Goal: Check status: Check status

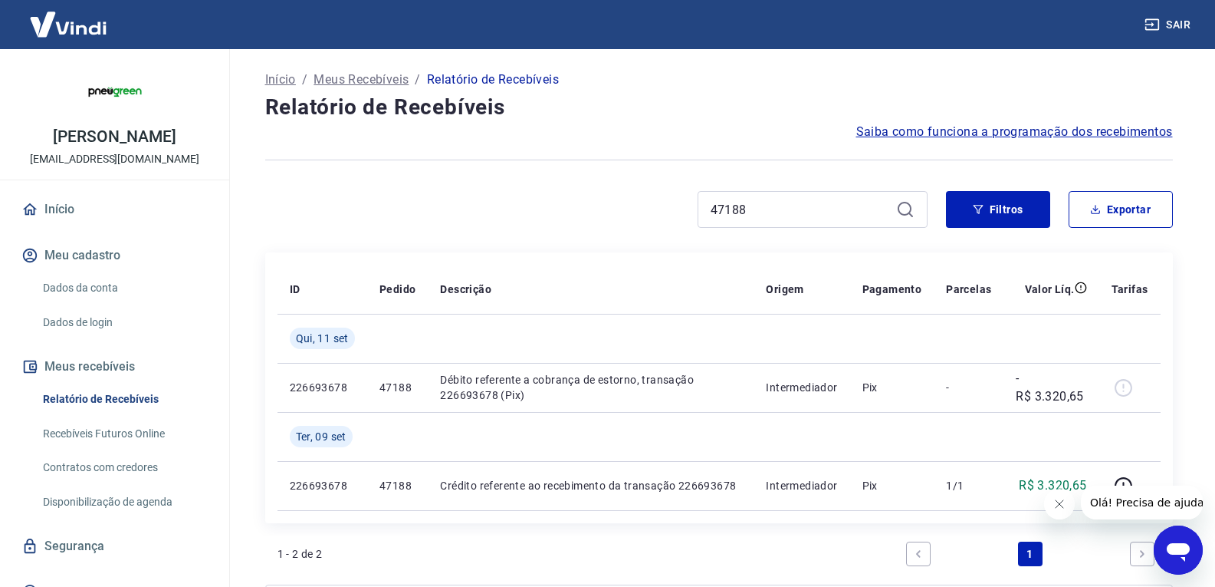
click at [752, 218] on input "47188" at bounding box center [800, 209] width 179 height 23
click at [752, 218] on input "47314c" at bounding box center [800, 209] width 179 height 23
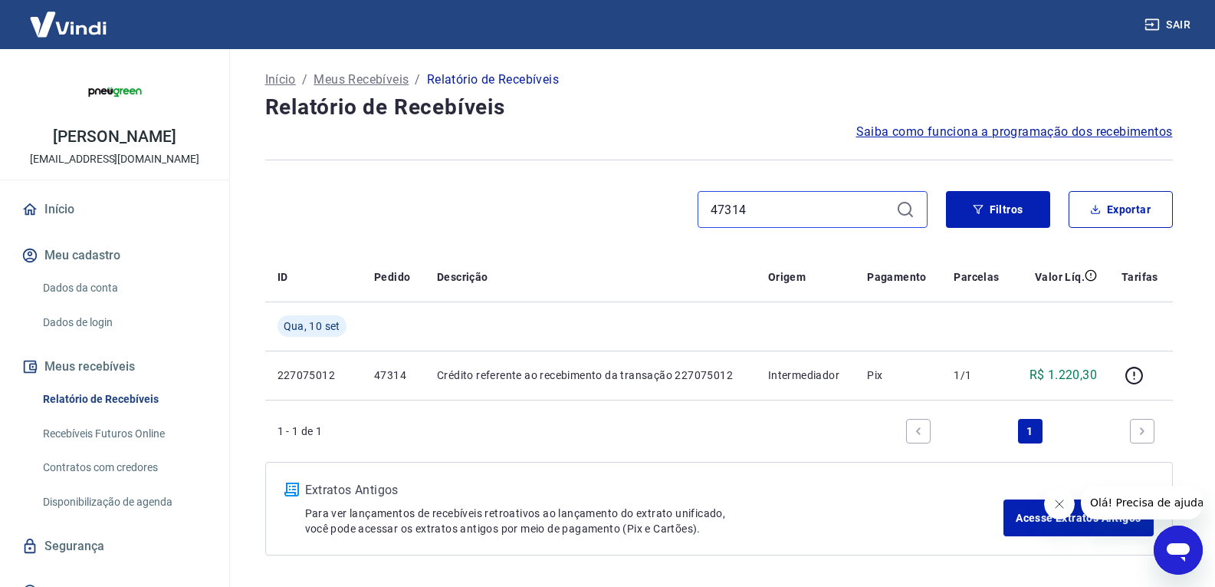
drag, startPoint x: 752, startPoint y: 204, endPoint x: 636, endPoint y: 194, distance: 117.0
click at [636, 194] on div "47314" at bounding box center [596, 209] width 662 height 37
click at [762, 207] on input "47314" at bounding box center [800, 209] width 179 height 23
click at [766, 202] on input "47314" at bounding box center [800, 209] width 179 height 23
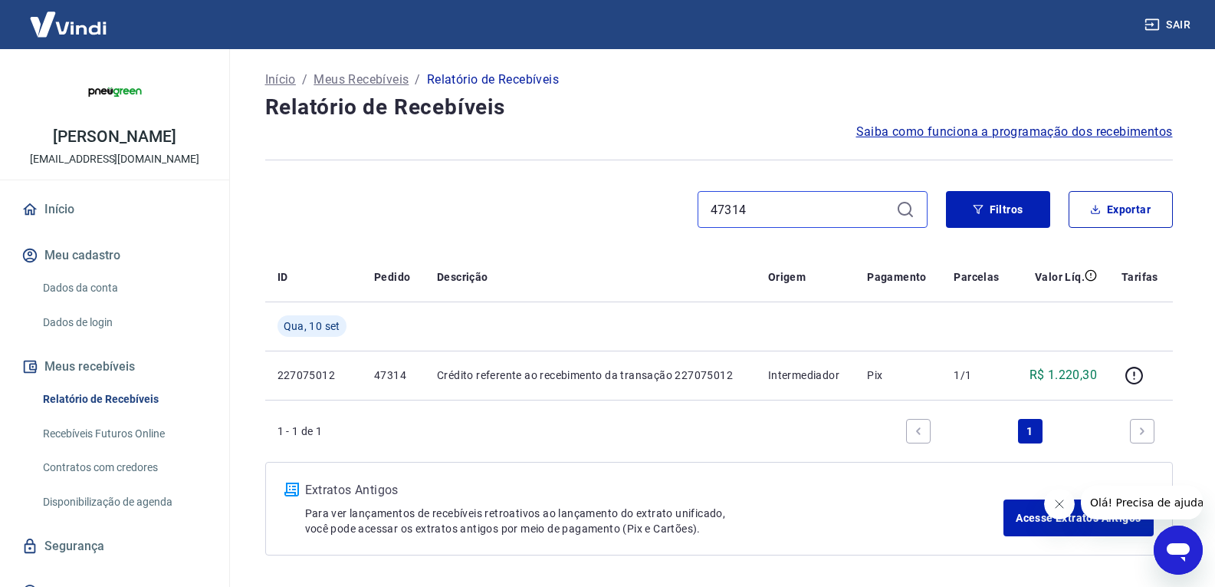
click at [766, 202] on input "47314" at bounding box center [800, 209] width 179 height 23
paste input "02"
click at [764, 206] on input "47302" at bounding box center [800, 209] width 179 height 23
paste input "296"
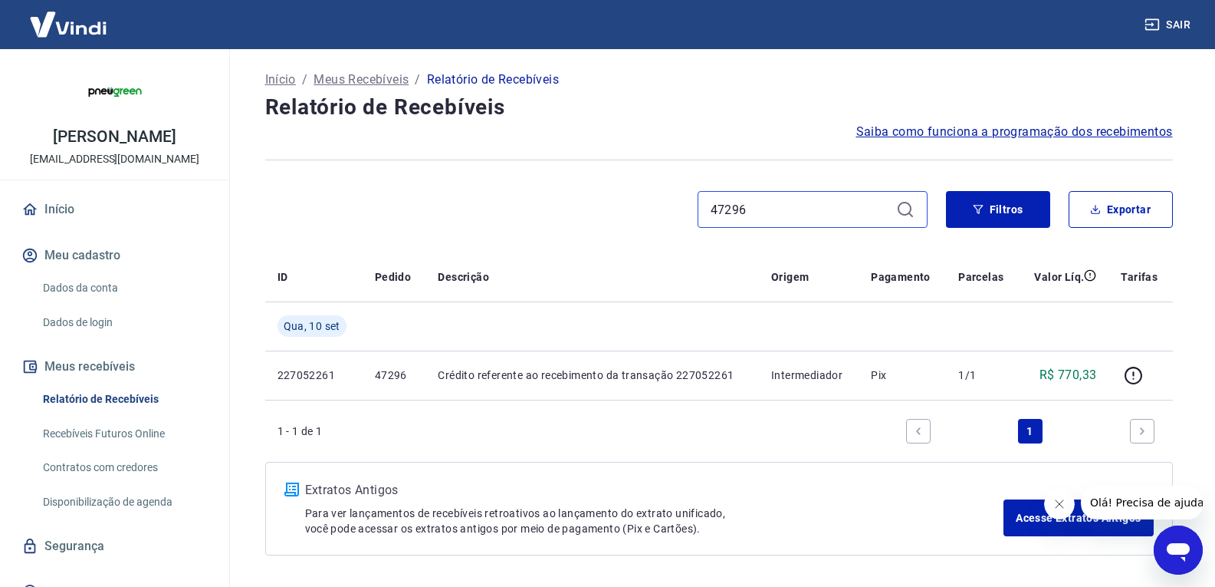
click at [773, 212] on input "47296" at bounding box center [800, 209] width 179 height 23
paste input "2"
click at [755, 211] on input "47292" at bounding box center [800, 209] width 179 height 23
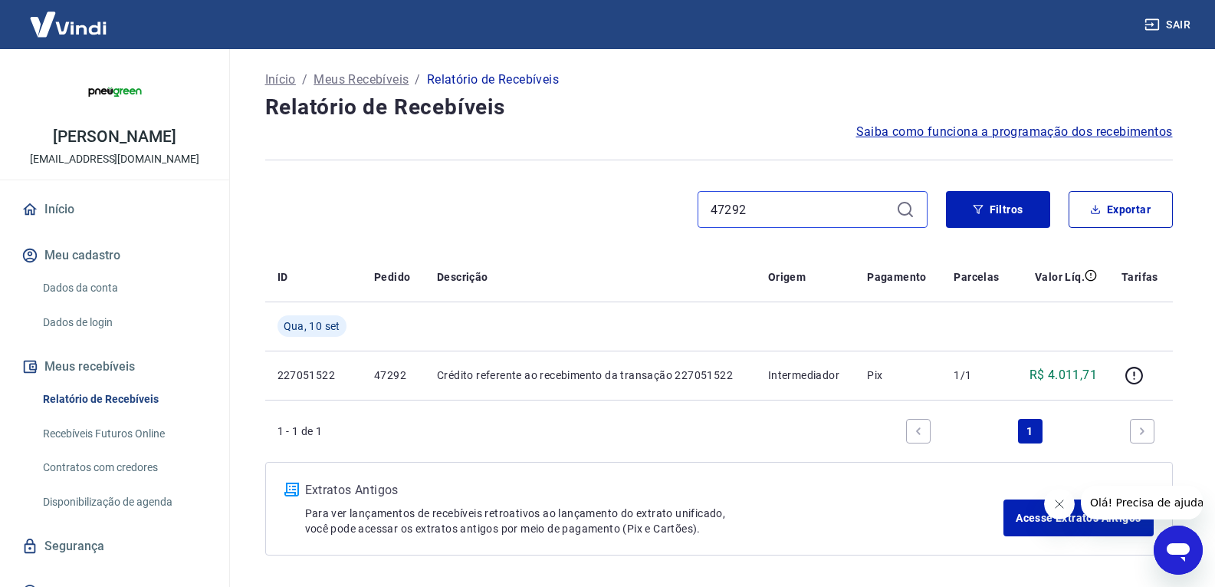
paste input "0"
click at [751, 201] on input "47290" at bounding box center [800, 209] width 179 height 23
paste input "88"
click at [798, 221] on div "47288" at bounding box center [813, 209] width 230 height 37
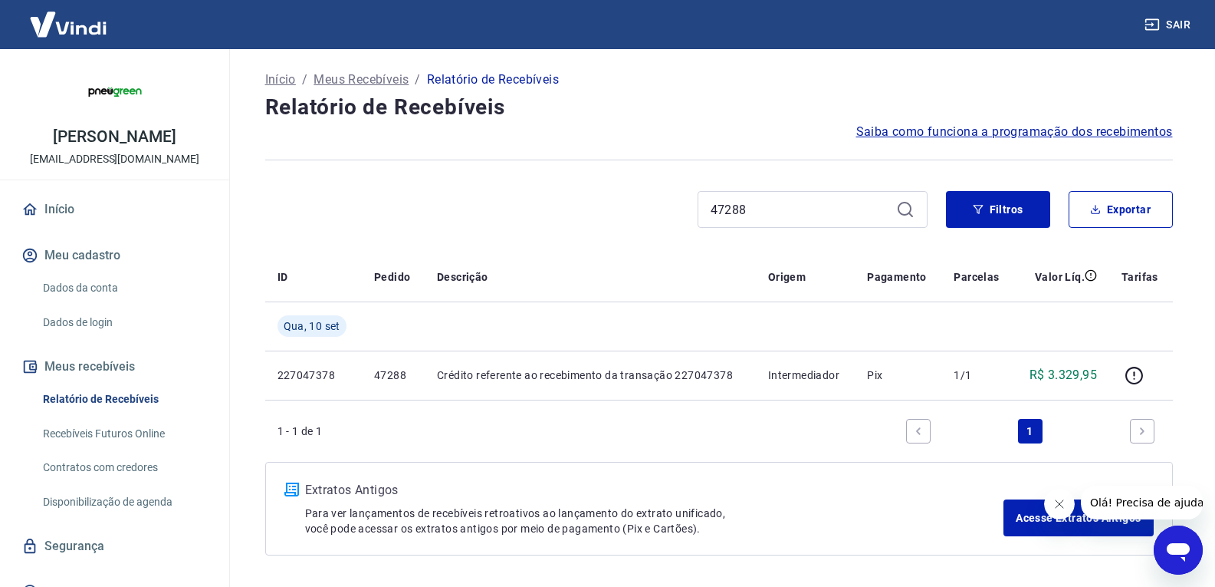
click at [798, 221] on div "47288" at bounding box center [813, 209] width 230 height 37
click at [797, 215] on input "47288" at bounding box center [800, 209] width 179 height 23
paste input "70"
click at [751, 206] on input "47270" at bounding box center [800, 209] width 179 height 23
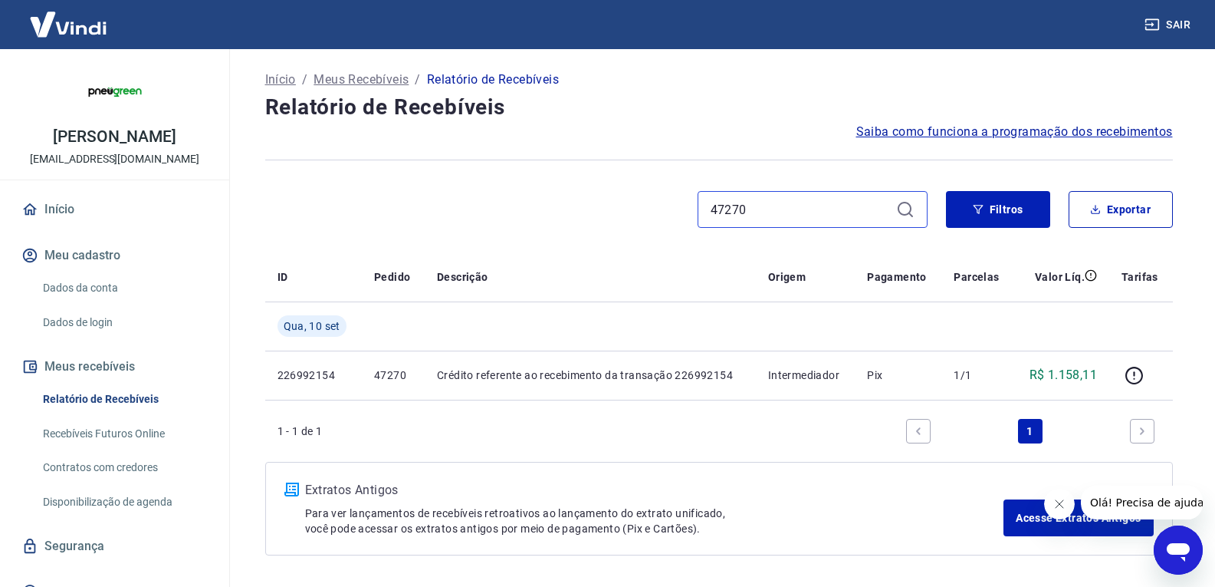
click at [751, 206] on input "47270" at bounding box center [800, 209] width 179 height 23
paste input "6"
click at [809, 202] on input "47260" at bounding box center [800, 209] width 179 height 23
paste input "366"
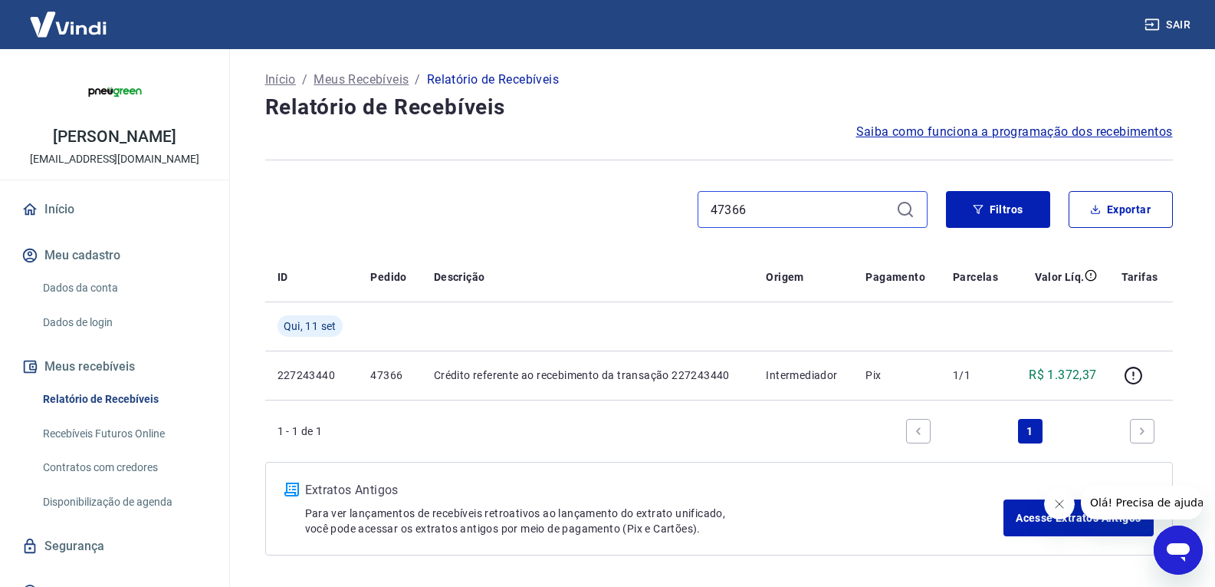
click at [748, 202] on input "47366" at bounding box center [800, 209] width 179 height 23
paste input "4"
click at [787, 195] on div "47364" at bounding box center [813, 209] width 230 height 37
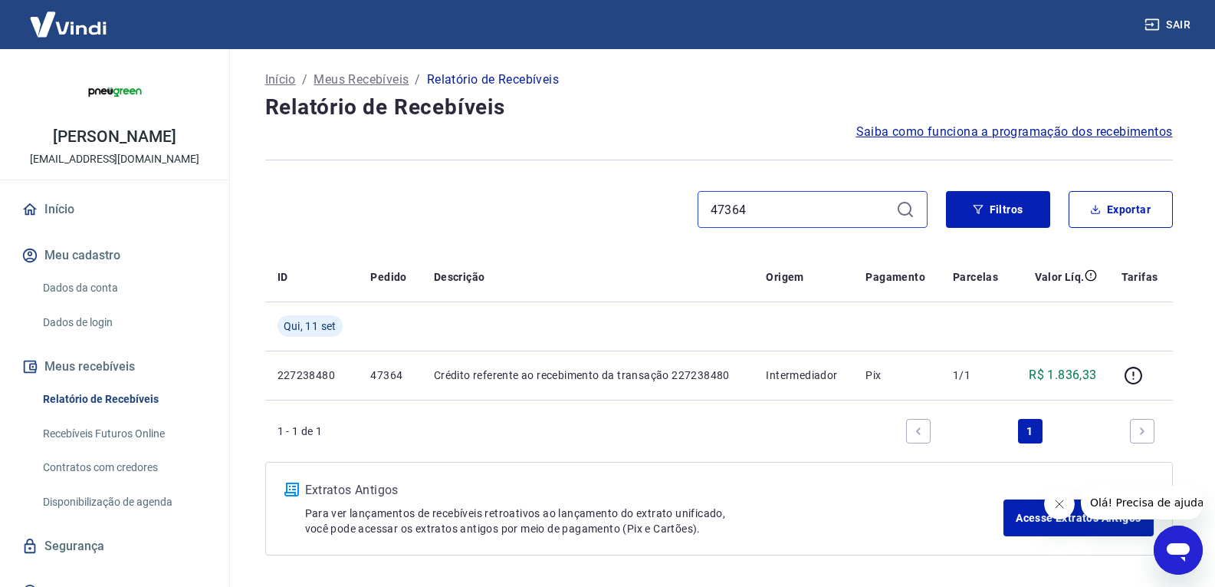
click at [785, 201] on input "47364" at bounding box center [800, 209] width 179 height 23
paste input "2"
click at [787, 214] on input "47362" at bounding box center [800, 209] width 179 height 23
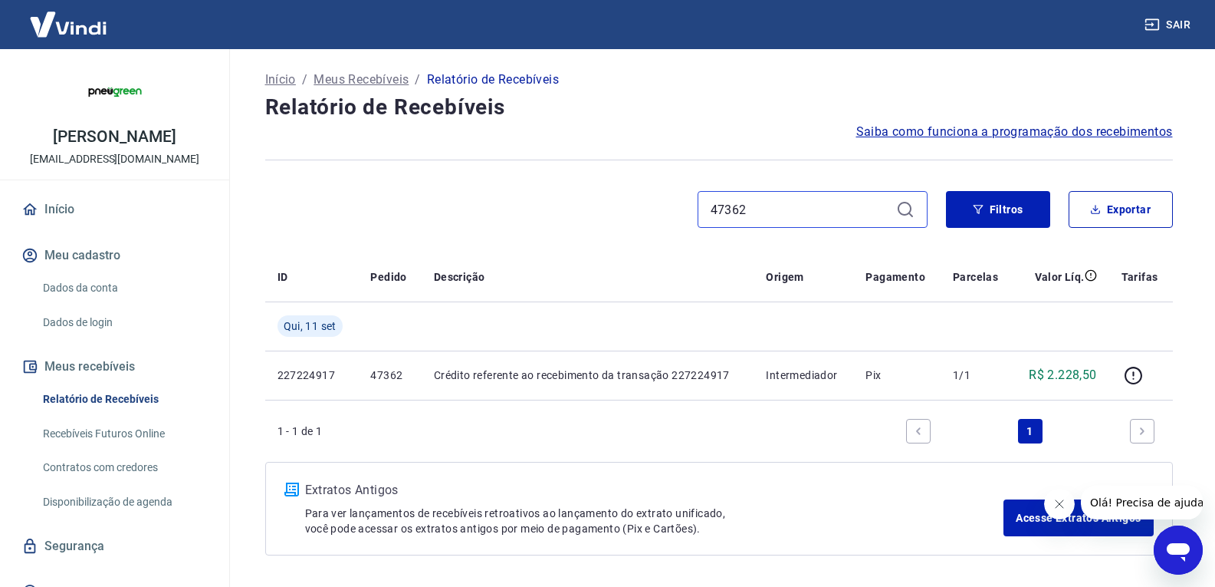
click at [774, 210] on input "47362" at bounding box center [800, 209] width 179 height 23
paste input "58"
click at [812, 199] on input "47358" at bounding box center [800, 209] width 179 height 23
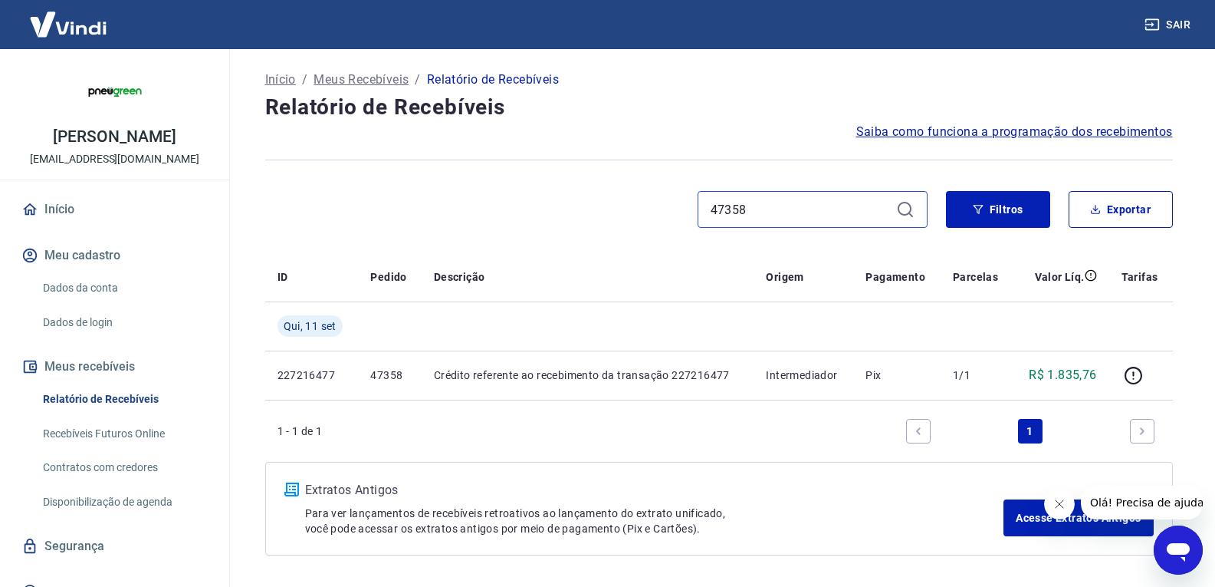
paste input "4"
type input "47354"
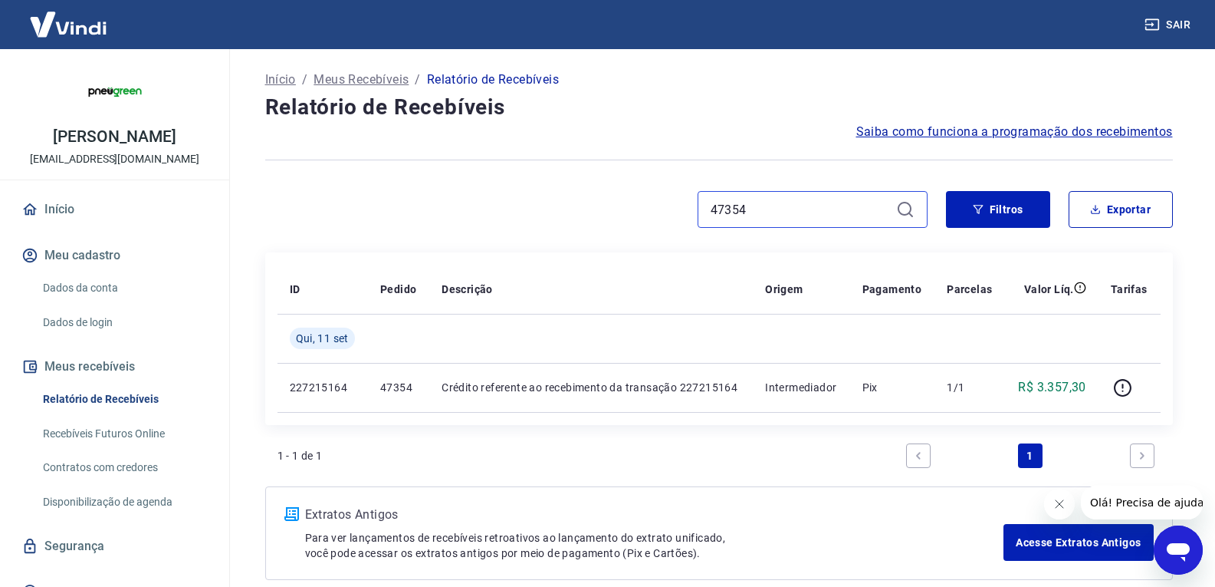
click at [772, 209] on input "47354" at bounding box center [800, 209] width 179 height 23
paste input "0"
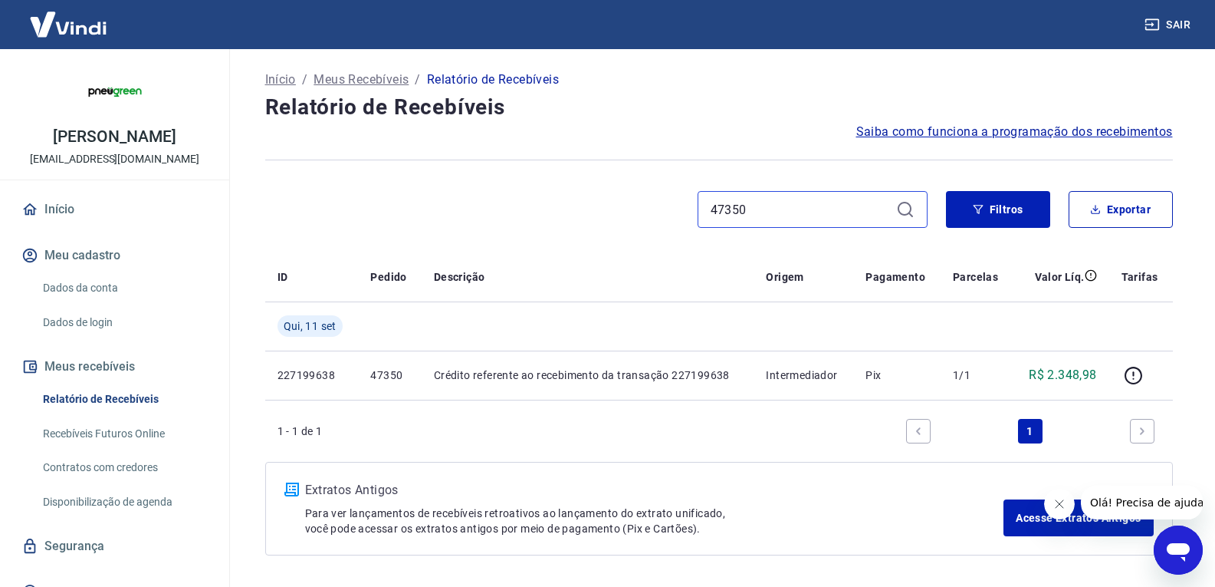
click at [813, 215] on input "47350" at bounding box center [800, 209] width 179 height 23
paste input "42"
click at [767, 202] on input "47342" at bounding box center [800, 209] width 179 height 23
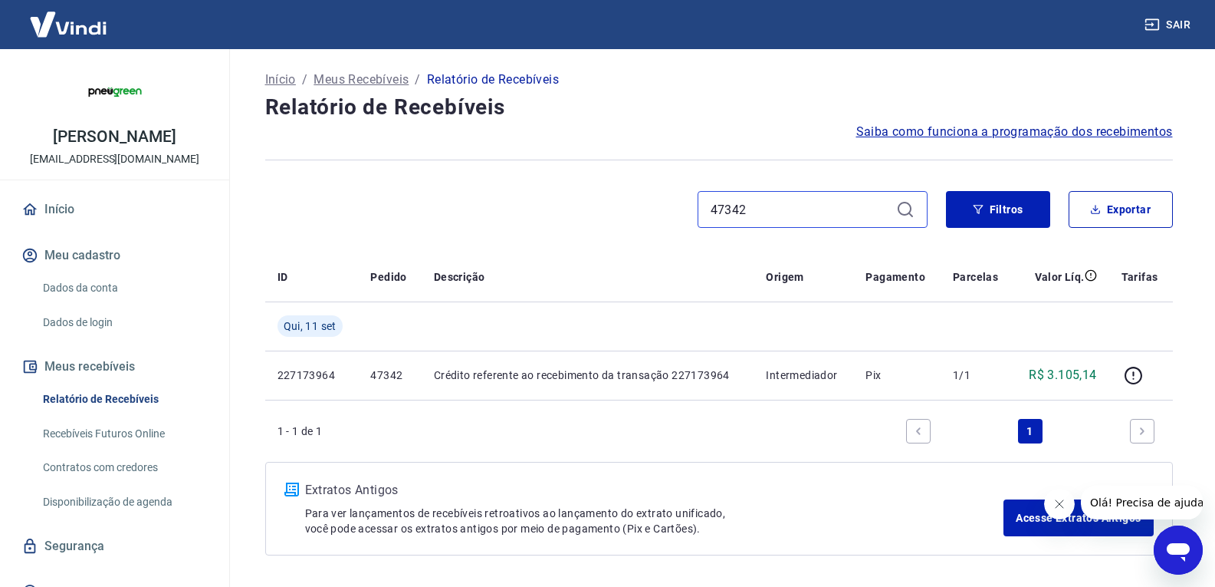
paste input "38"
click at [824, 205] on input "47338" at bounding box center [800, 209] width 179 height 23
paste input "6"
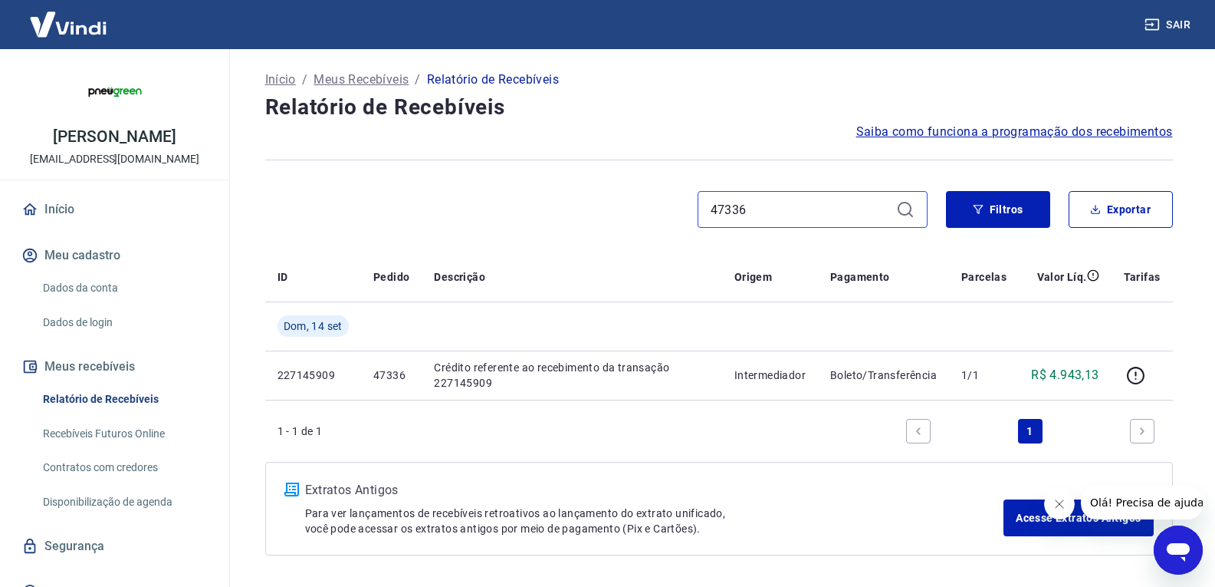
click at [798, 216] on input "47336" at bounding box center [800, 209] width 179 height 23
paste input "4"
click at [798, 216] on input "47334" at bounding box center [800, 209] width 179 height 23
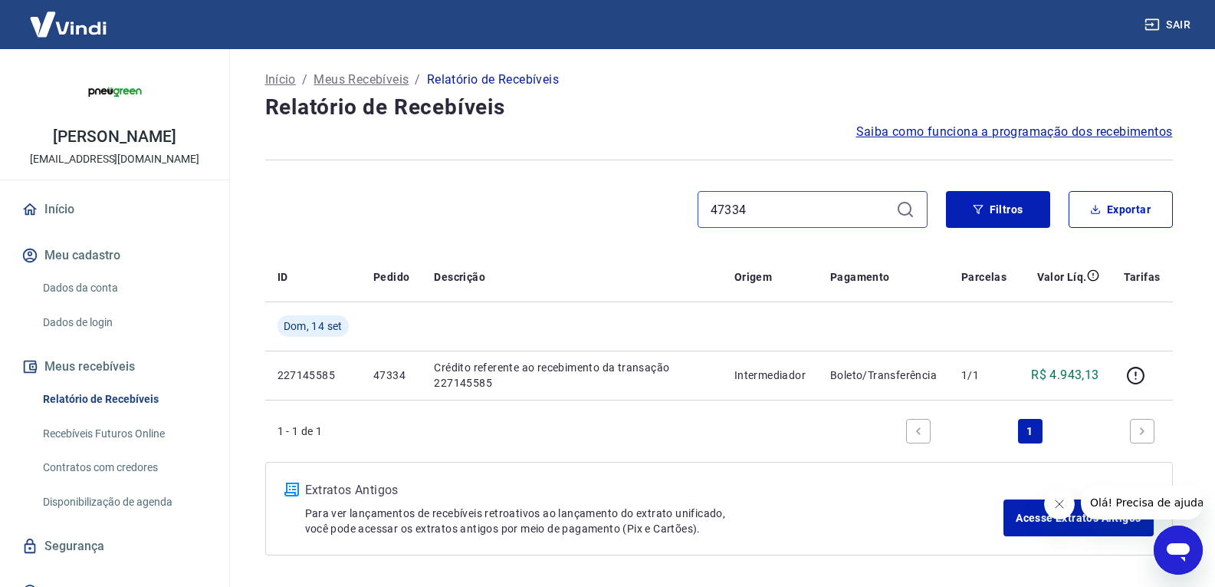
click at [751, 206] on input "47334" at bounding box center [800, 209] width 179 height 23
paste input "4"
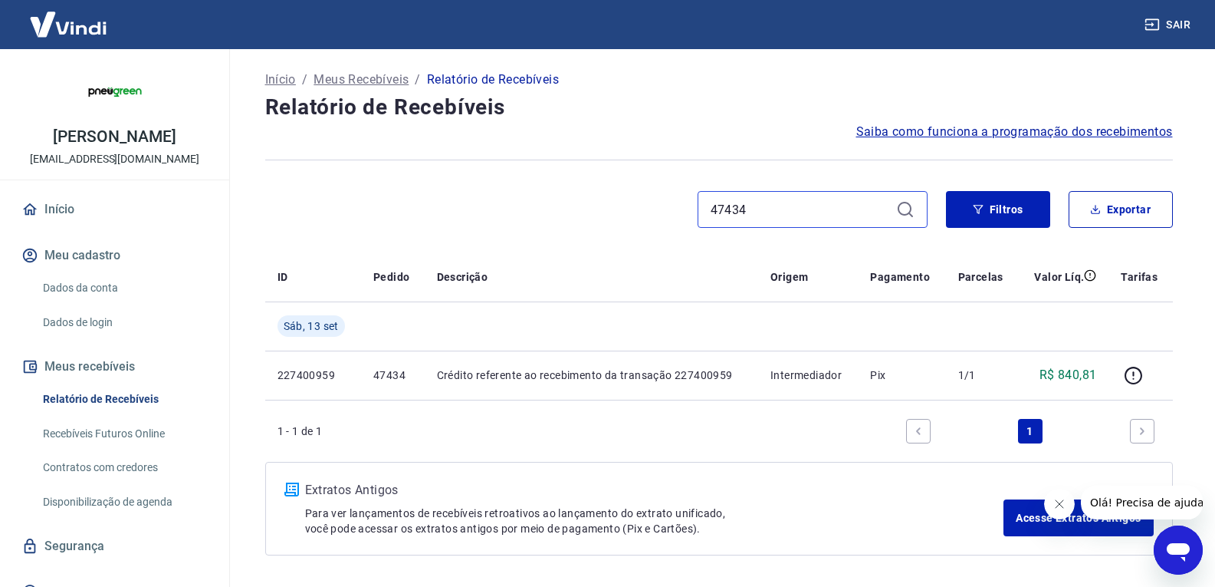
click at [764, 215] on input "47434" at bounding box center [800, 209] width 179 height 23
paste input "28"
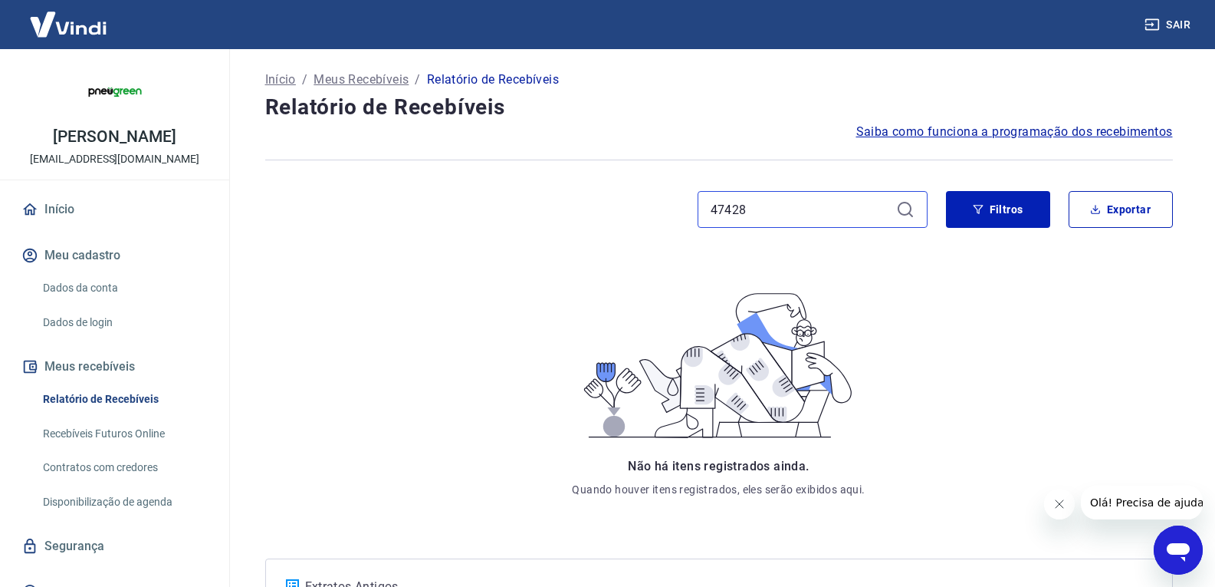
click at [748, 217] on input "47428" at bounding box center [800, 209] width 179 height 23
paste input "16"
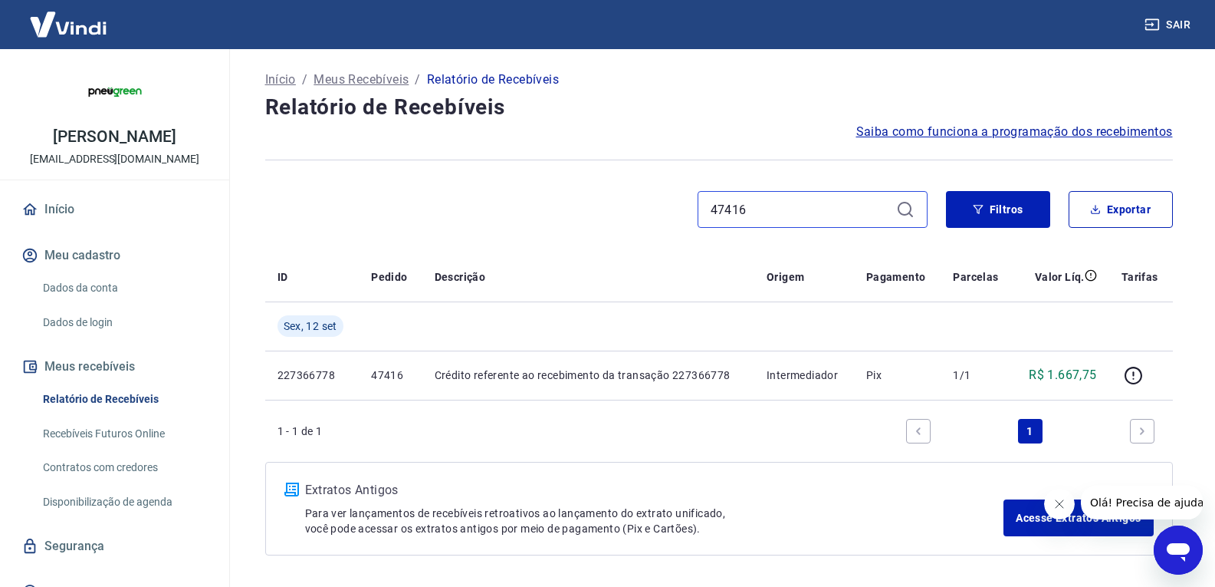
click at [791, 201] on input "47416" at bounding box center [800, 209] width 179 height 23
paste input "08"
click at [764, 209] on input "47408" at bounding box center [800, 209] width 179 height 23
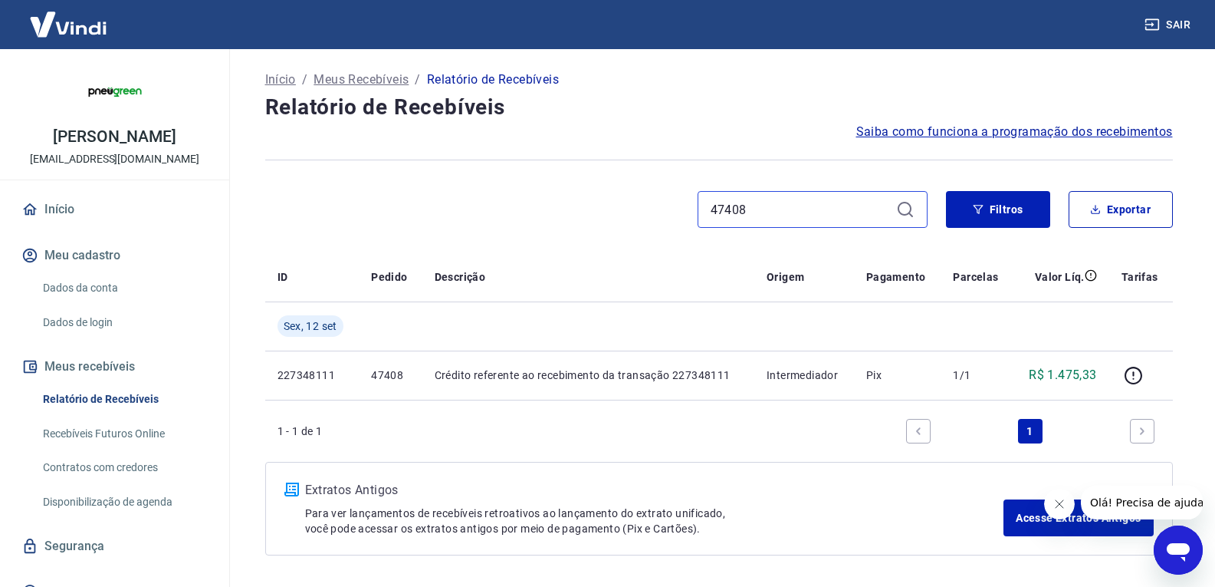
paste input "6"
click at [774, 209] on input "47406" at bounding box center [800, 209] width 179 height 23
paste input "4"
type input "47404"
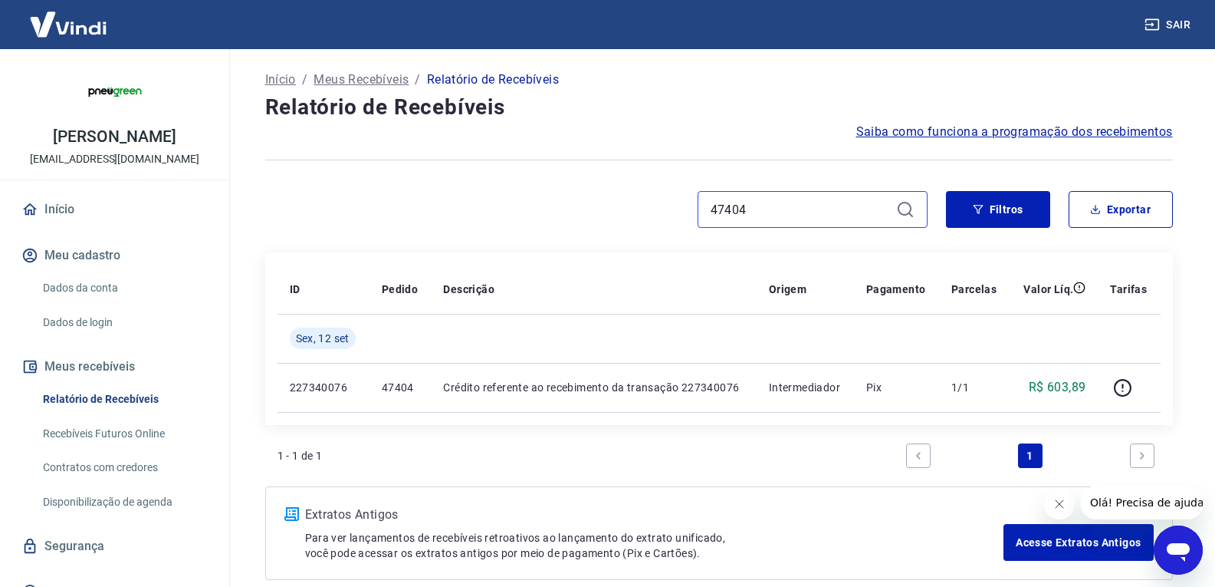
click at [749, 209] on input "47404" at bounding box center [800, 209] width 179 height 23
paste input "0"
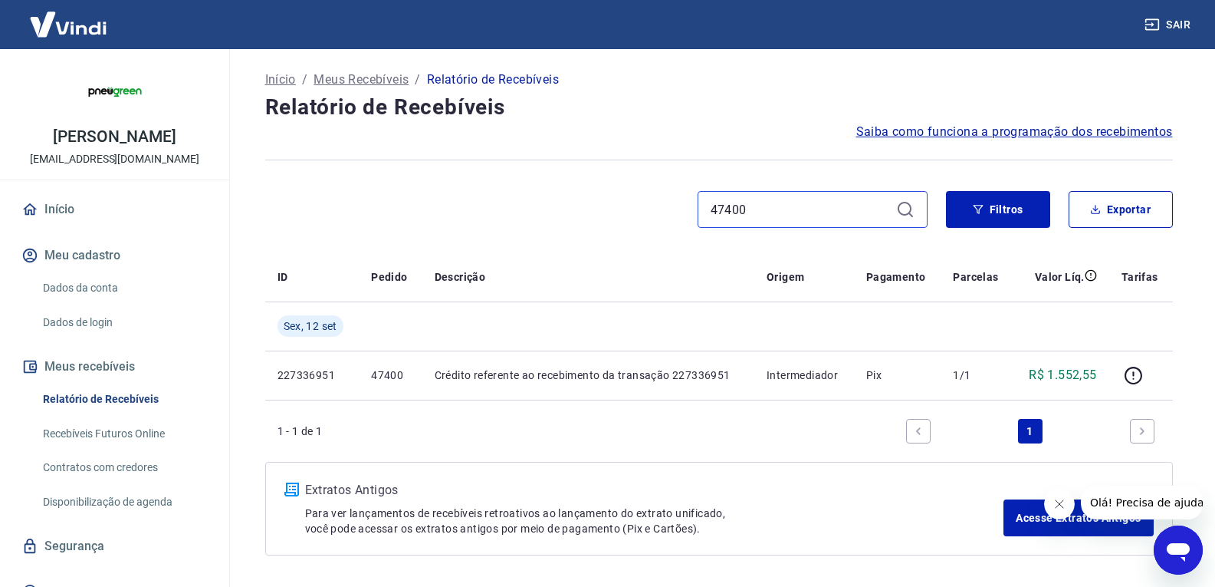
click at [781, 219] on input "47400" at bounding box center [800, 209] width 179 height 23
paste input "396"
click at [751, 212] on input "47396" at bounding box center [800, 209] width 179 height 23
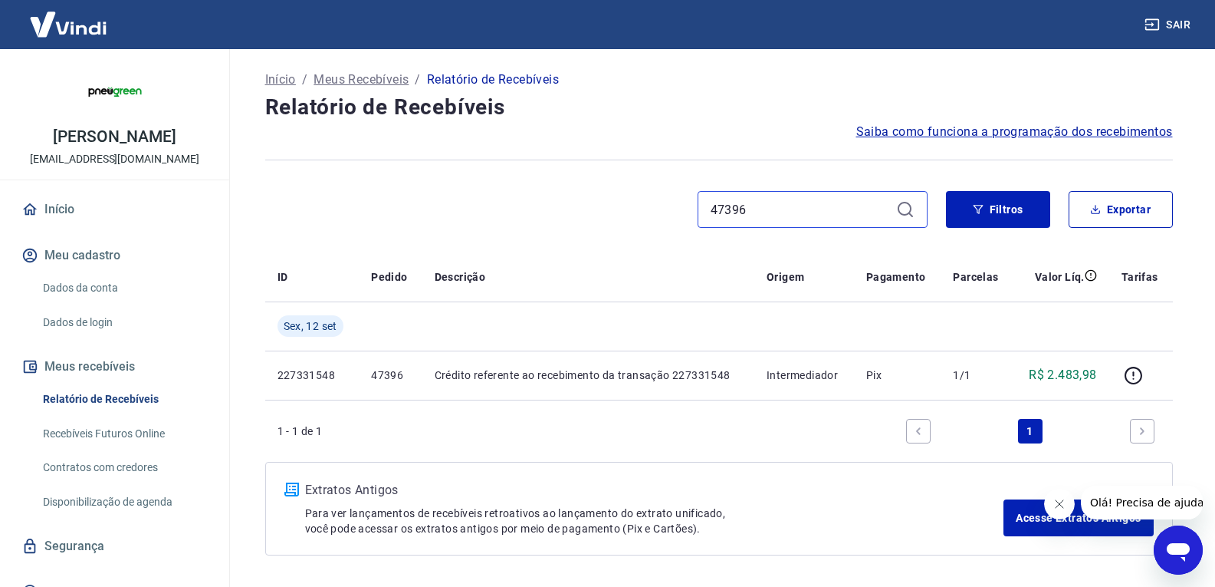
paste input "0"
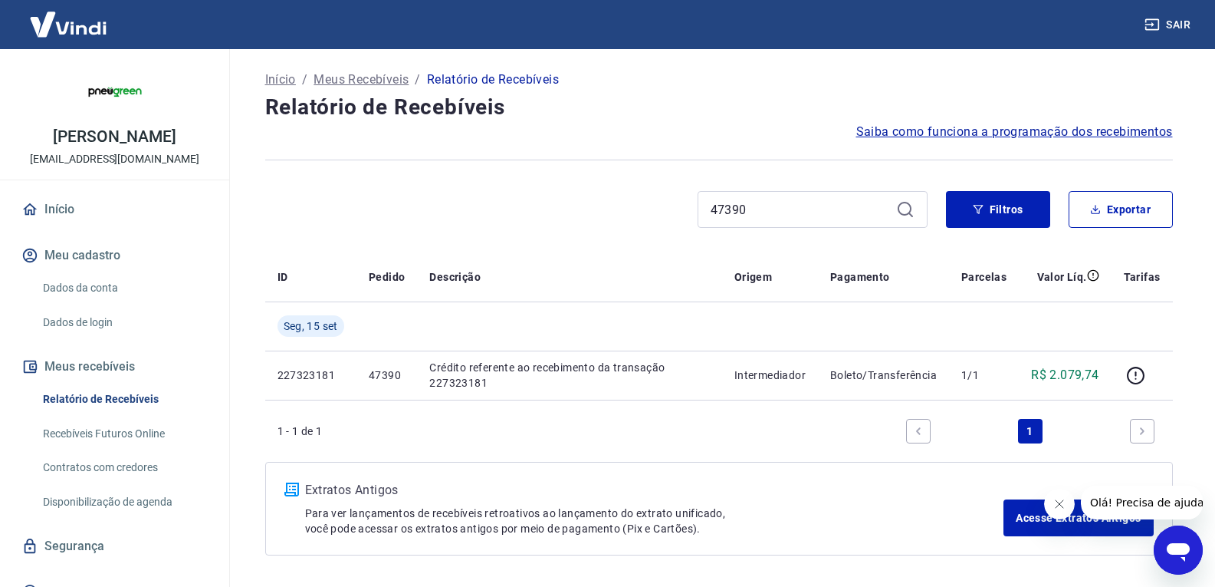
click at [764, 221] on div "47390" at bounding box center [813, 209] width 230 height 37
click at [764, 215] on input "47390" at bounding box center [800, 209] width 179 height 23
paste input "88"
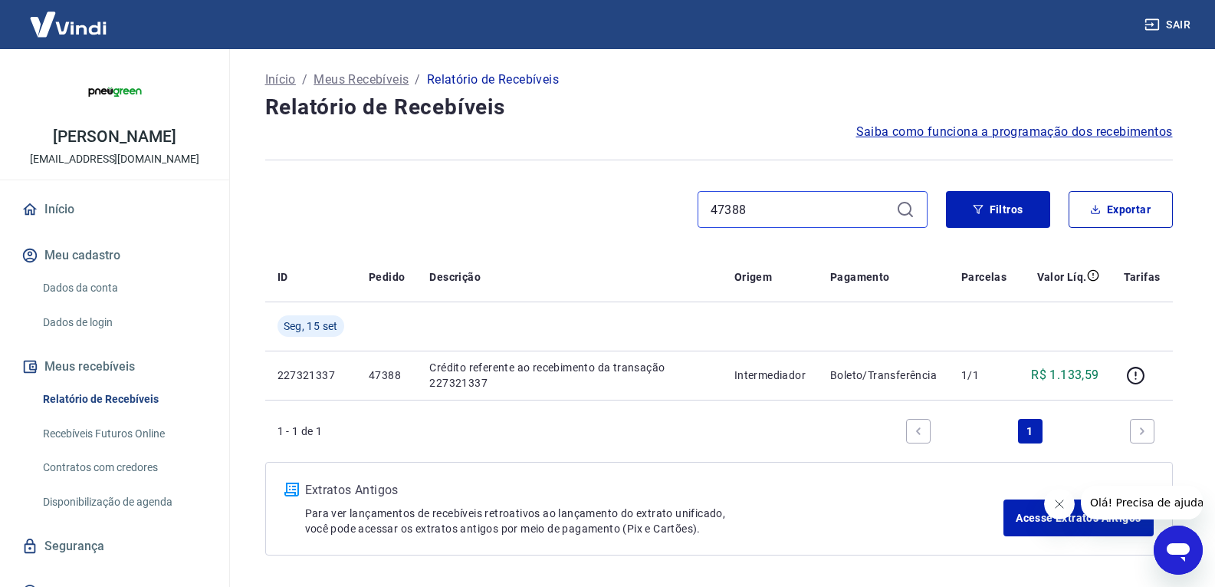
click at [741, 207] on input "47388" at bounding box center [800, 209] width 179 height 23
paste input "4"
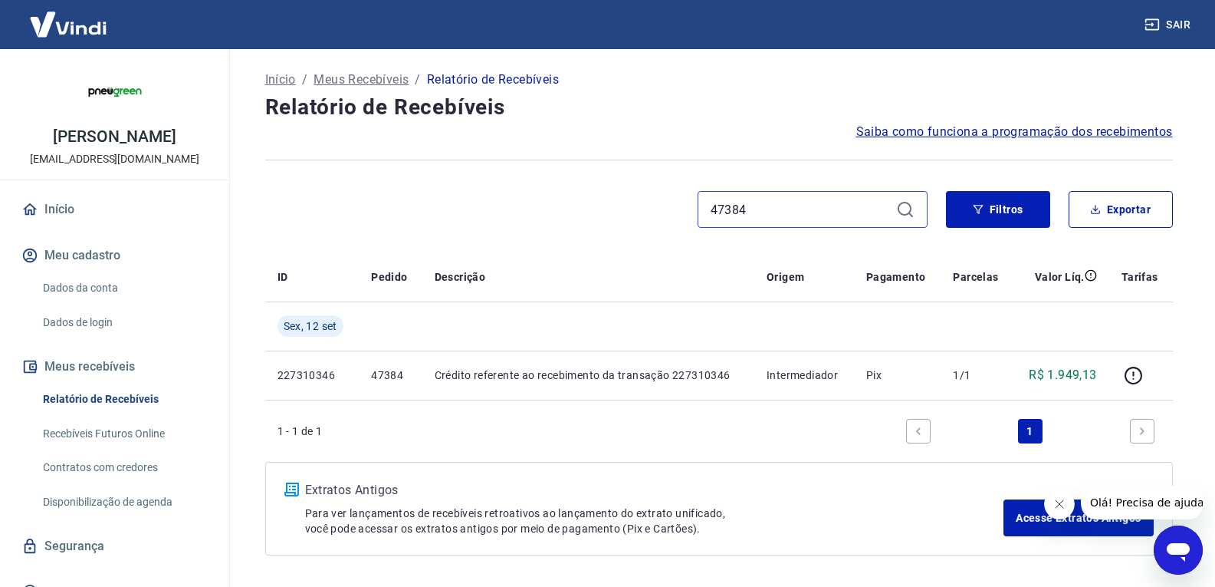
click at [753, 207] on input "47384" at bounding box center [800, 209] width 179 height 23
paste input "0"
click at [770, 198] on input "47380" at bounding box center [800, 209] width 179 height 23
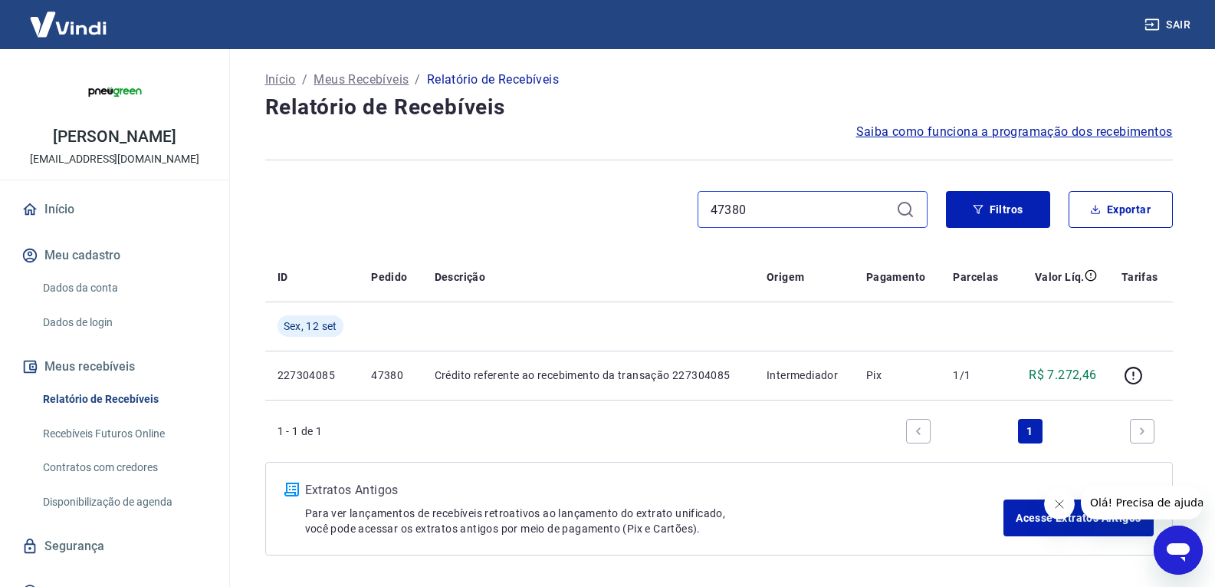
paste input "78"
click at [781, 223] on div "47378" at bounding box center [813, 209] width 230 height 37
click at [782, 219] on input "47378" at bounding box center [800, 209] width 179 height 23
paste input "4"
click at [782, 219] on input "47378" at bounding box center [800, 209] width 179 height 23
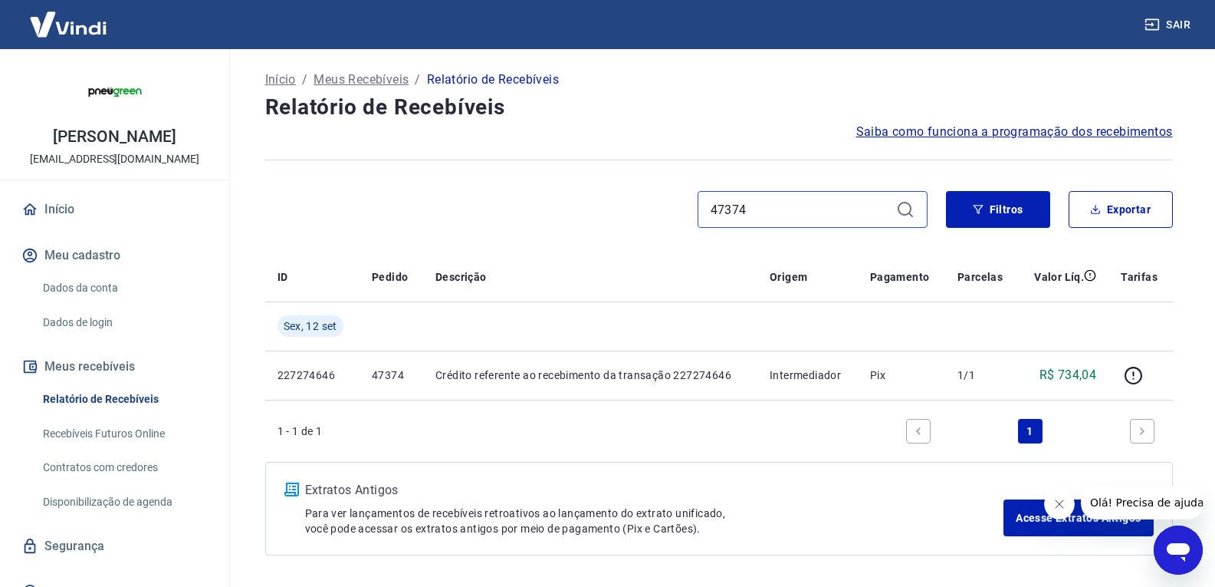
click at [744, 198] on input "47374" at bounding box center [800, 209] width 179 height 23
paste input "466"
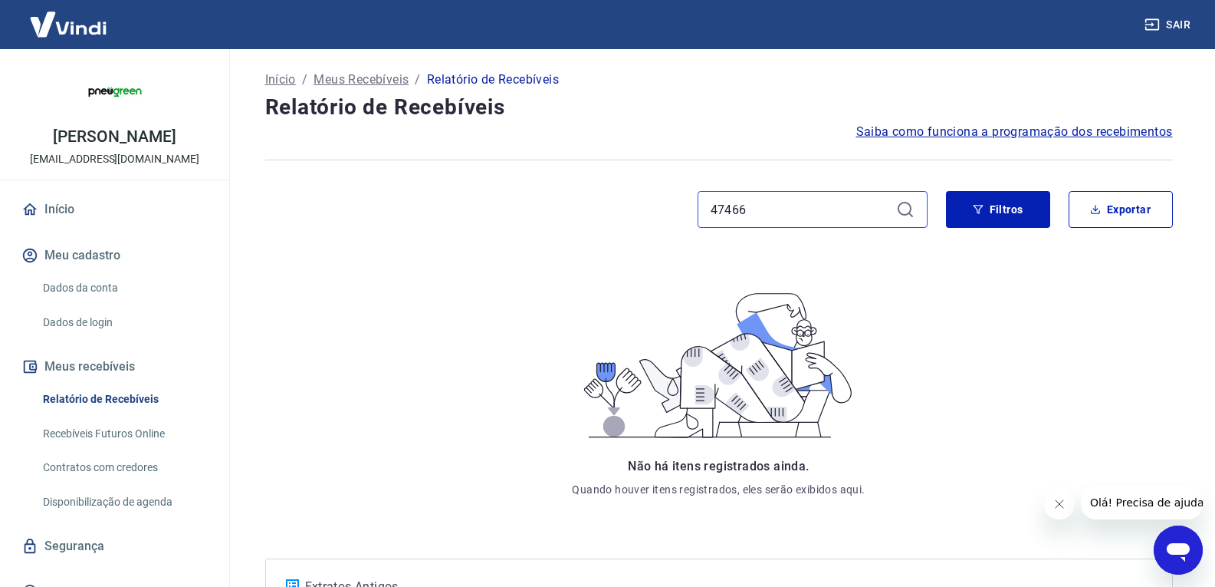
click at [817, 216] on input "47466" at bounding box center [800, 209] width 179 height 23
paste input "4"
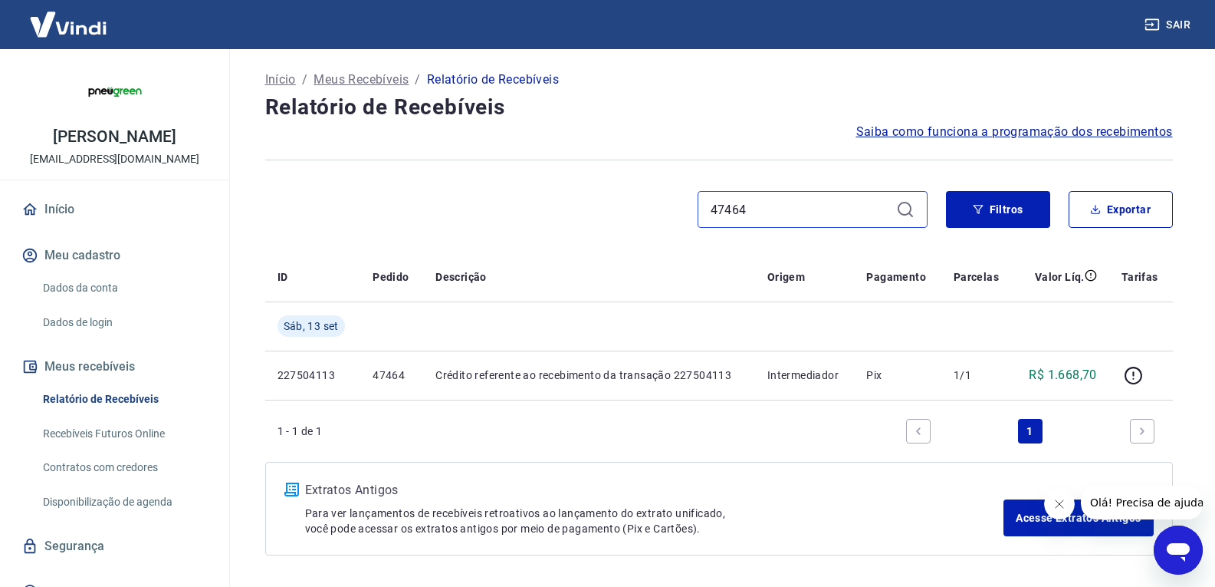
click at [789, 198] on input "47464" at bounding box center [800, 209] width 179 height 23
paste input "2"
click at [771, 196] on div "47462" at bounding box center [813, 209] width 230 height 37
click at [762, 207] on input "47462" at bounding box center [800, 209] width 179 height 23
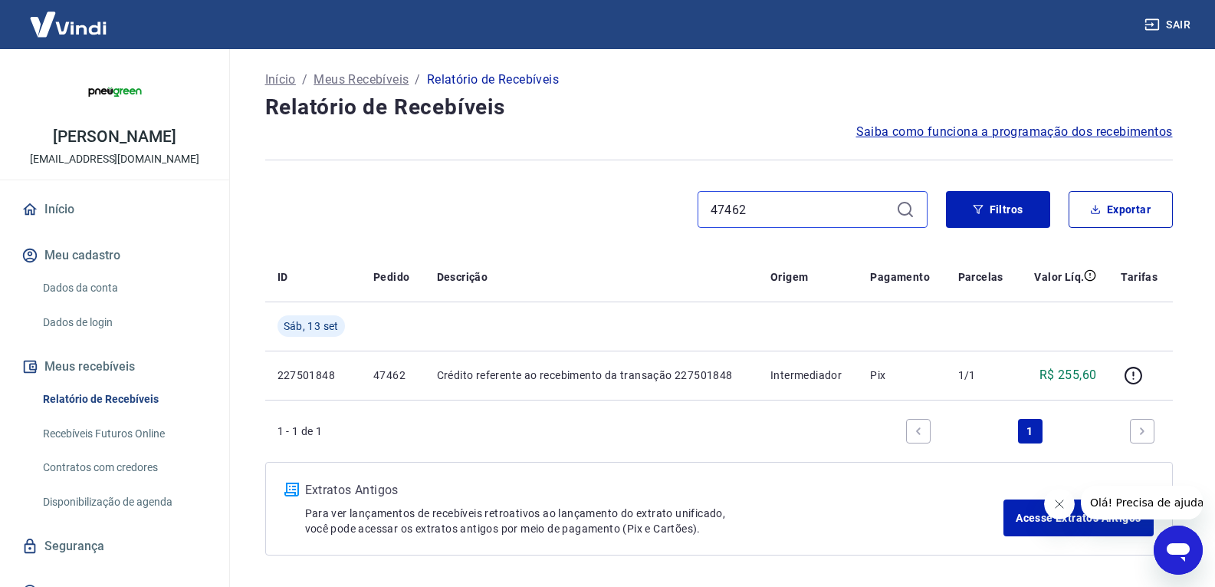
click at [762, 207] on input "47462" at bounding box center [800, 209] width 179 height 23
paste input "56"
type input "47456"
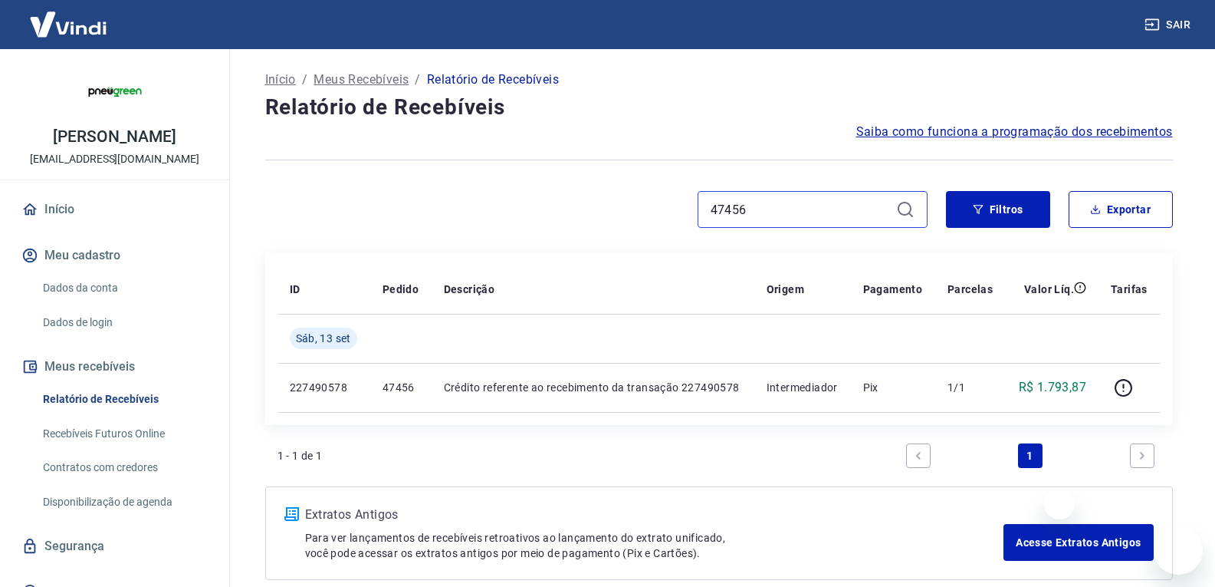
click at [787, 219] on input "47456" at bounding box center [800, 209] width 179 height 23
click at [784, 212] on input "47456" at bounding box center [800, 209] width 179 height 23
paste input "48"
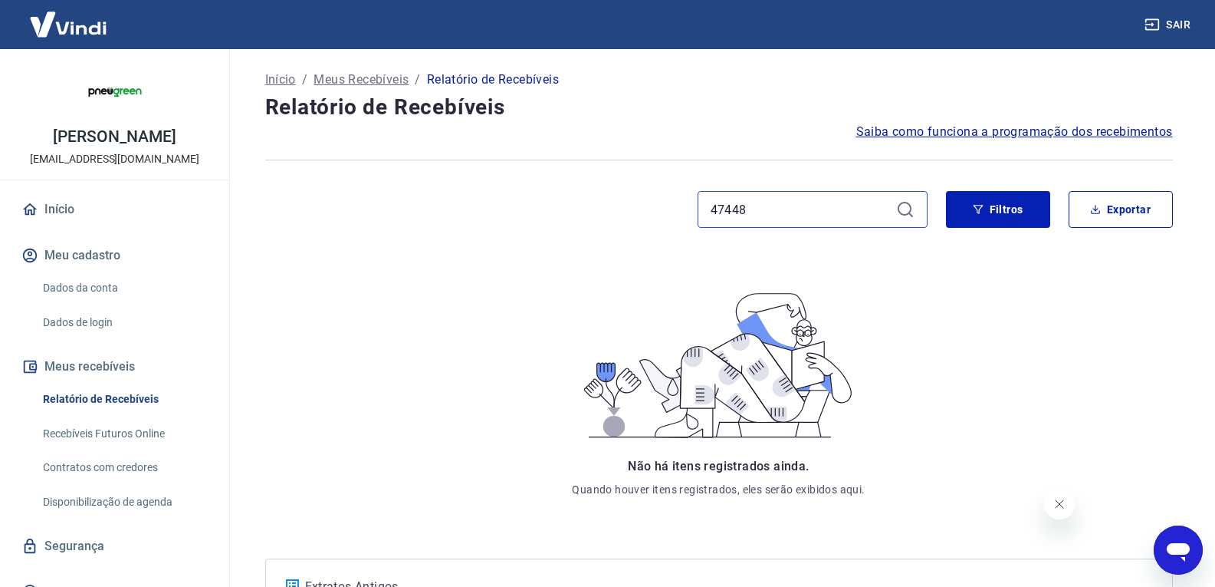
click at [796, 210] on input "47448" at bounding box center [800, 209] width 179 height 23
paste input "6"
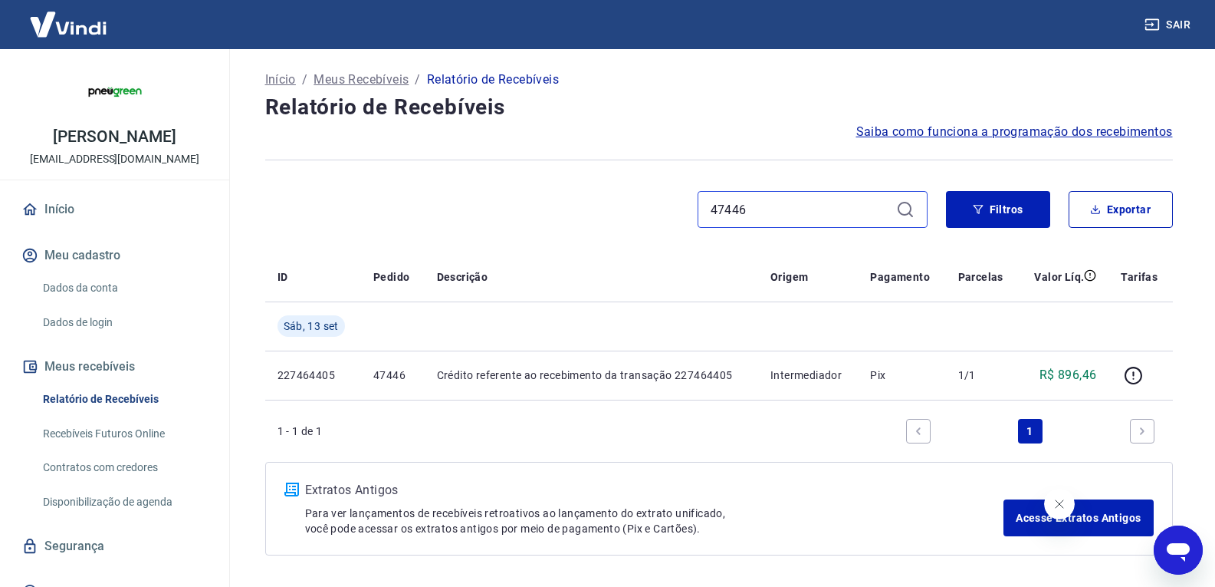
click at [768, 202] on input "47446" at bounding box center [800, 209] width 179 height 23
paste input "0"
click at [810, 209] on input "47440" at bounding box center [800, 209] width 179 height 23
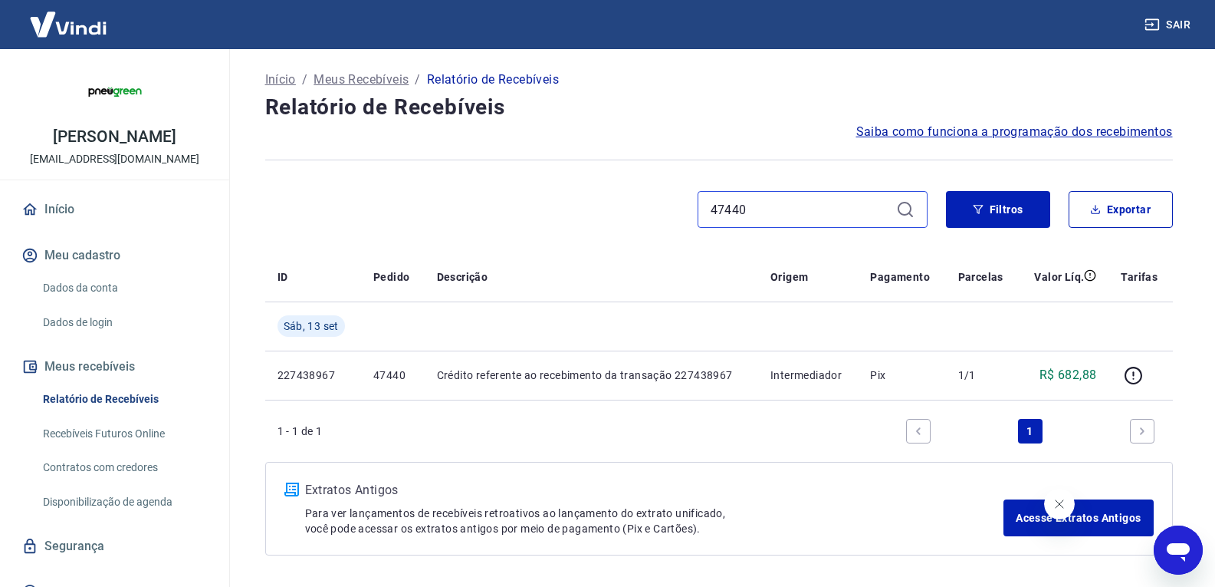
paste input "84"
click at [760, 206] on input "47484" at bounding box center [800, 209] width 179 height 23
paste input "78"
click at [810, 212] on input "47478" at bounding box center [800, 209] width 179 height 23
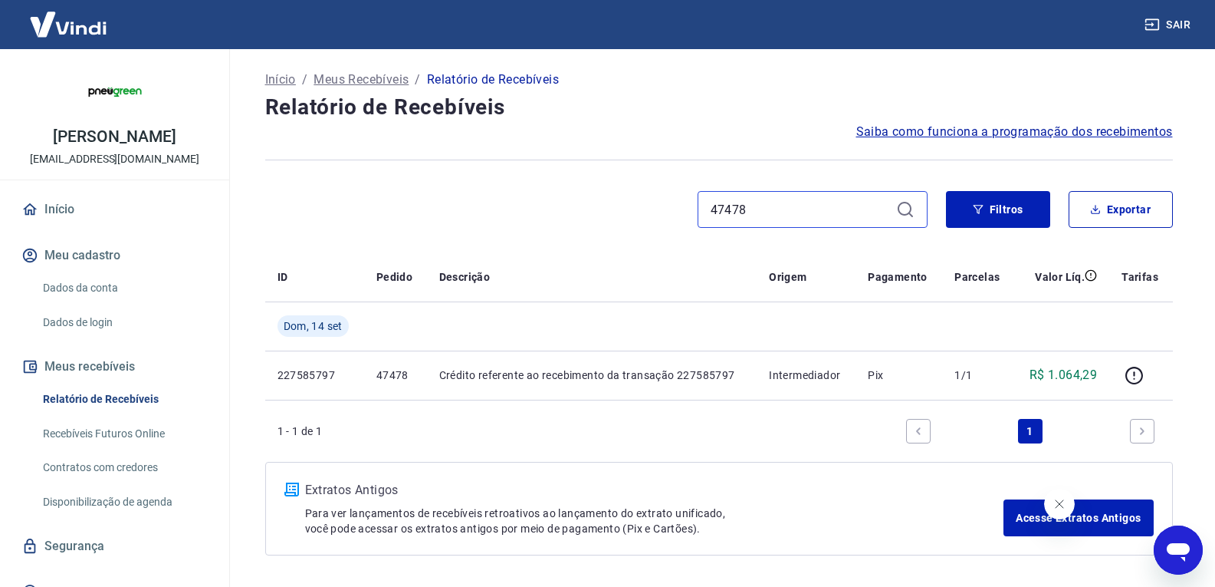
click at [810, 212] on input "47478" at bounding box center [800, 209] width 179 height 23
paste input "6"
click at [793, 206] on input "47476" at bounding box center [800, 209] width 179 height 23
paste input "554"
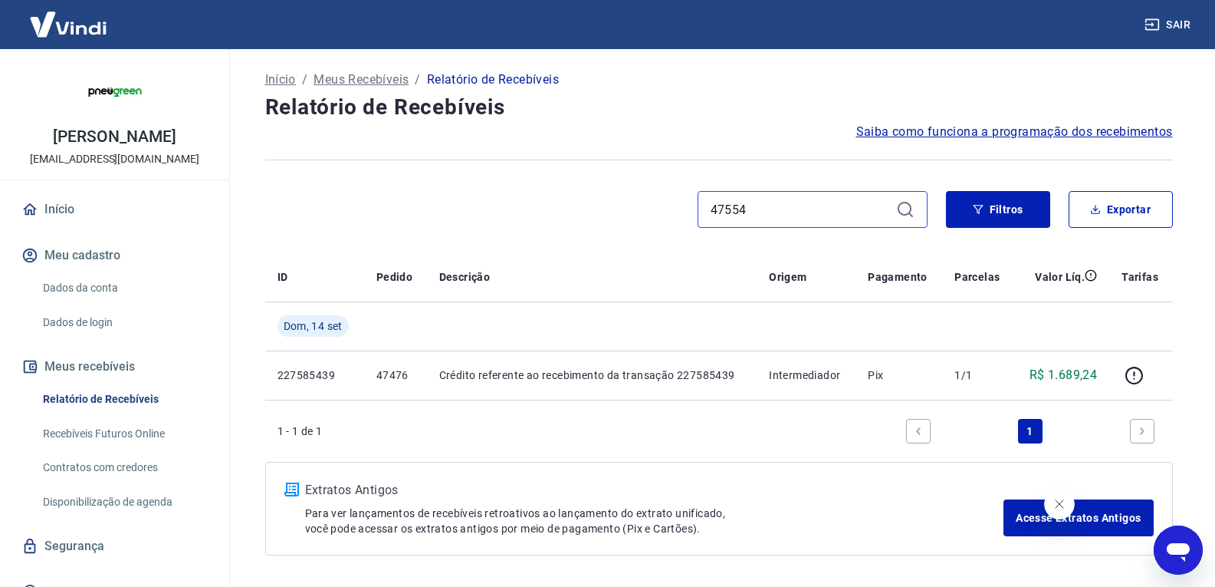
click at [793, 206] on input "47554" at bounding box center [800, 209] width 179 height 23
click at [809, 209] on input "47554" at bounding box center [800, 209] width 179 height 23
paste input "2"
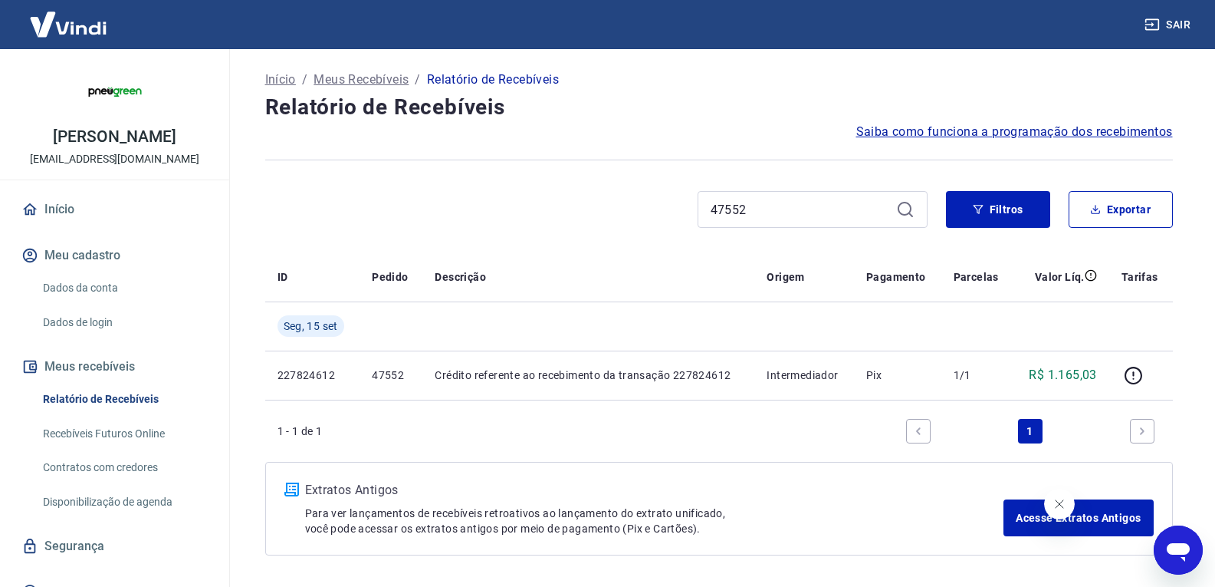
click at [771, 197] on div "47552" at bounding box center [813, 209] width 230 height 37
click at [769, 203] on input "47552" at bounding box center [800, 209] width 179 height 23
paste input "47548"
click at [769, 203] on input "4755247548" at bounding box center [800, 209] width 179 height 23
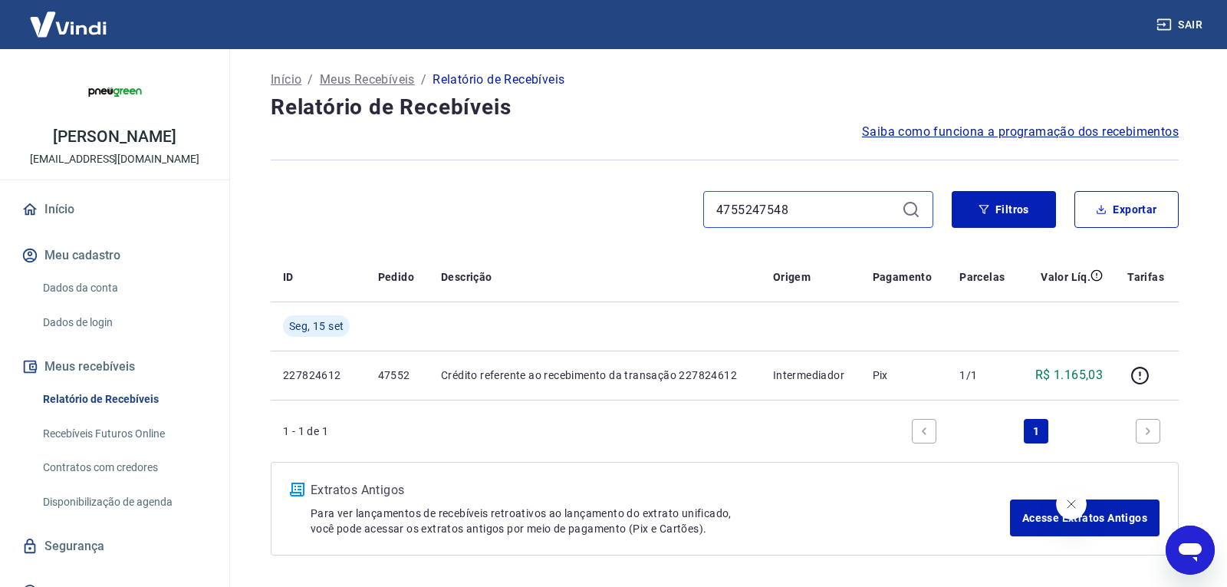
click at [769, 203] on input "4755247548" at bounding box center [805, 209] width 179 height 23
click at [746, 199] on input "47548" at bounding box center [800, 209] width 179 height 23
paste input "6"
type input "47546"
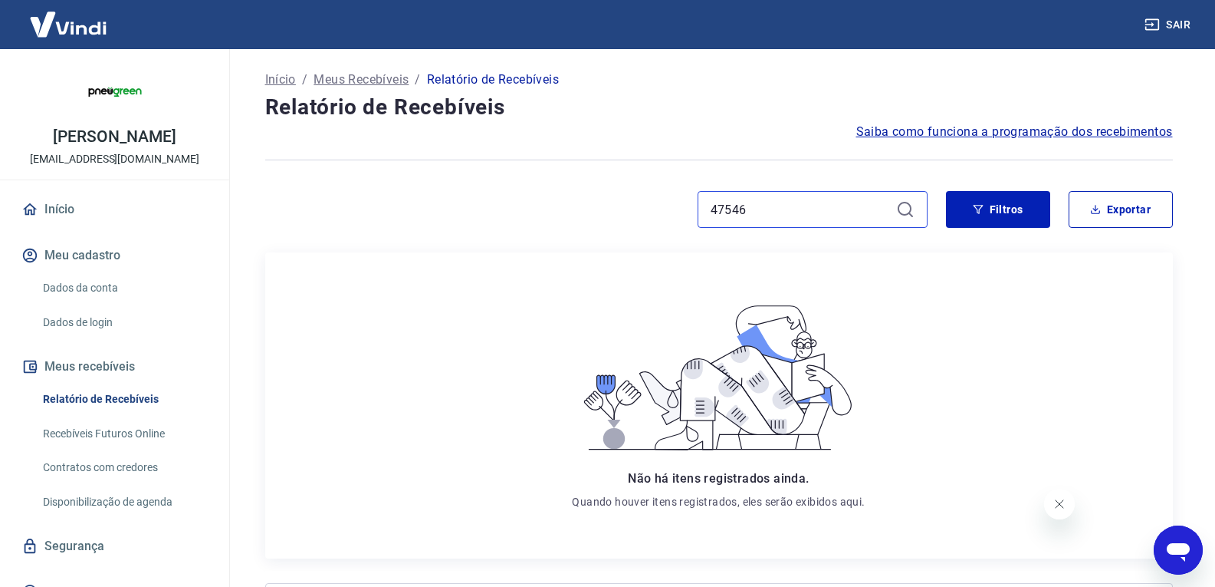
click at [779, 220] on input "47546" at bounding box center [800, 209] width 179 height 23
click at [779, 209] on input "47546" at bounding box center [800, 209] width 179 height 23
paste input "2"
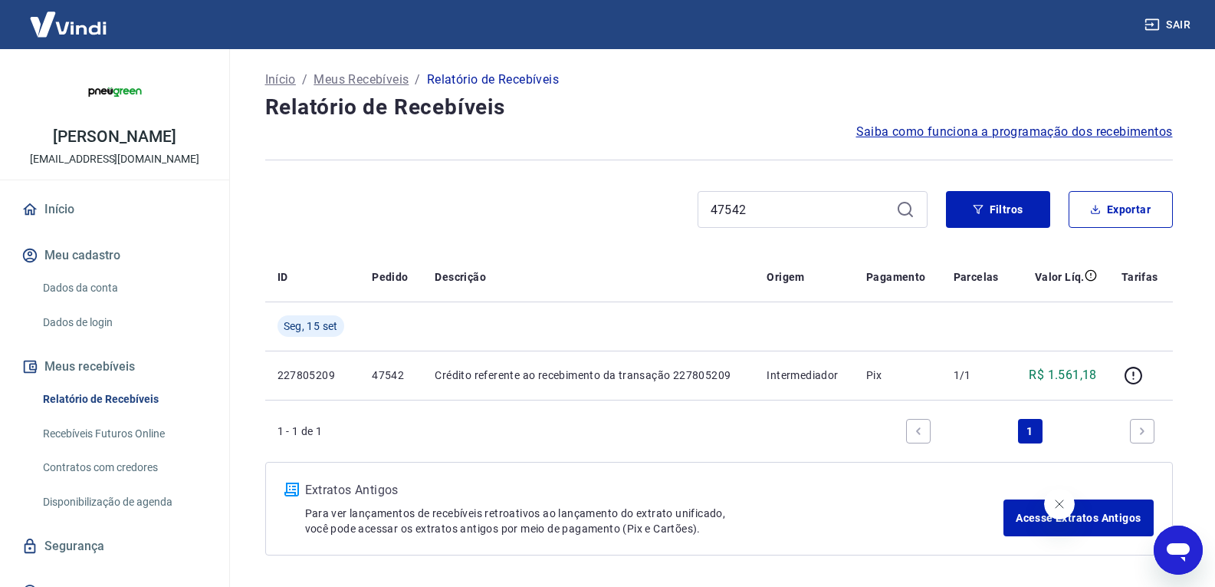
click at [757, 225] on div "47542" at bounding box center [813, 209] width 230 height 37
click at [759, 219] on input "47542" at bounding box center [800, 209] width 179 height 23
paste input "0"
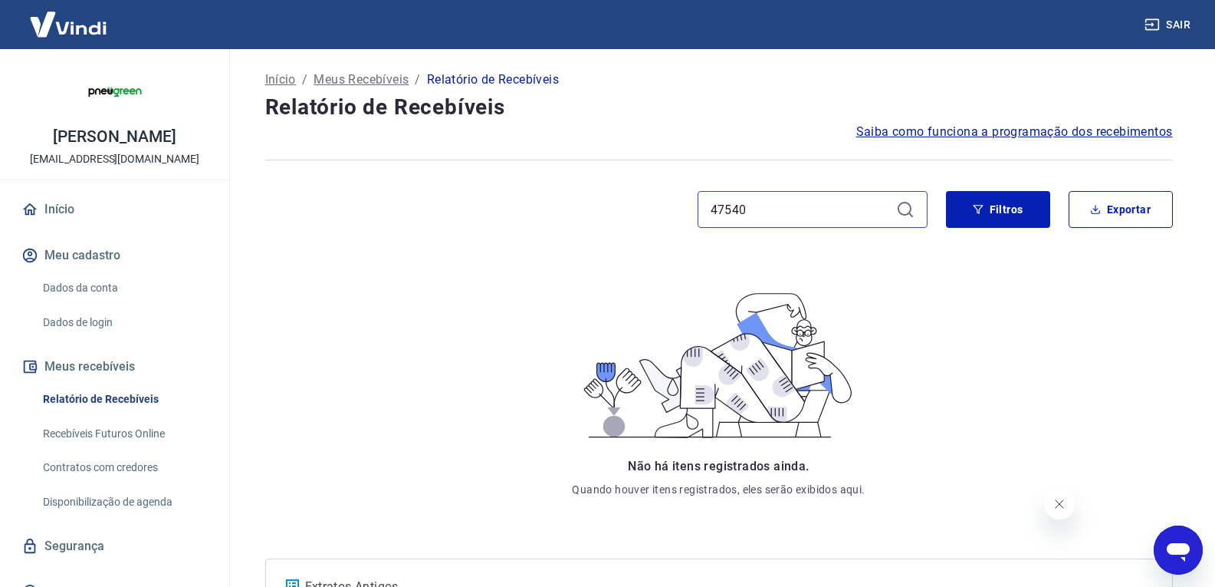
click at [812, 213] on input "47540" at bounding box center [800, 209] width 179 height 23
paste input "38"
click at [745, 204] on input "47538" at bounding box center [800, 209] width 179 height 23
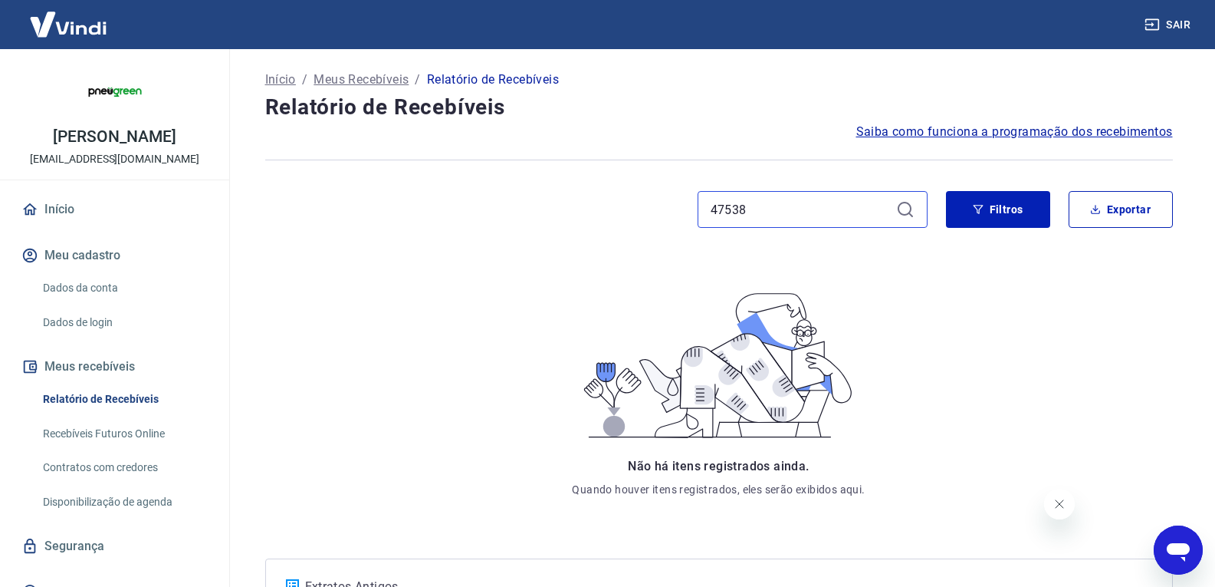
paste input "4"
click at [771, 215] on input "47534" at bounding box center [800, 209] width 179 height 23
paste input "0"
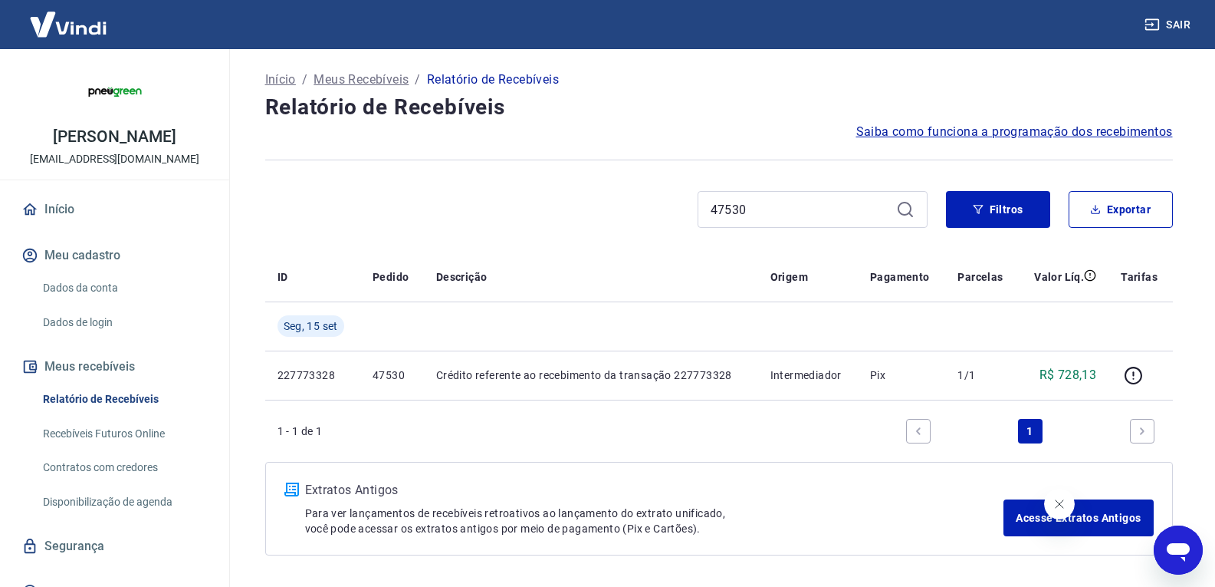
click at [792, 196] on div "47530" at bounding box center [813, 209] width 230 height 37
click at [787, 206] on input "47530" at bounding box center [800, 209] width 179 height 23
paste input "28"
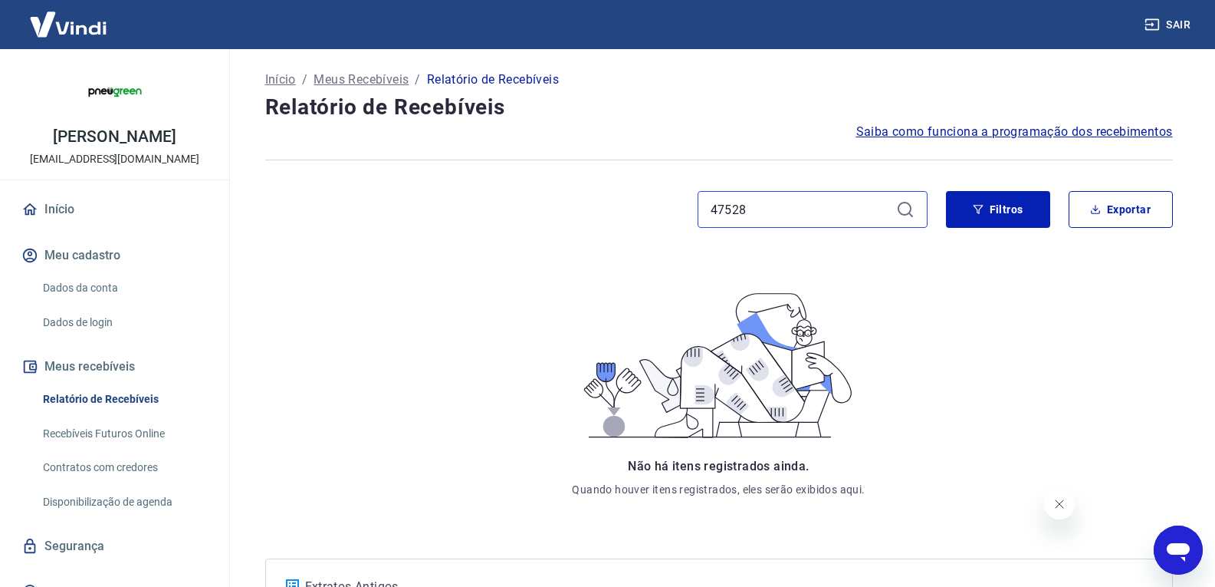
click at [796, 205] on input "47528" at bounding box center [800, 209] width 179 height 23
paste input "4"
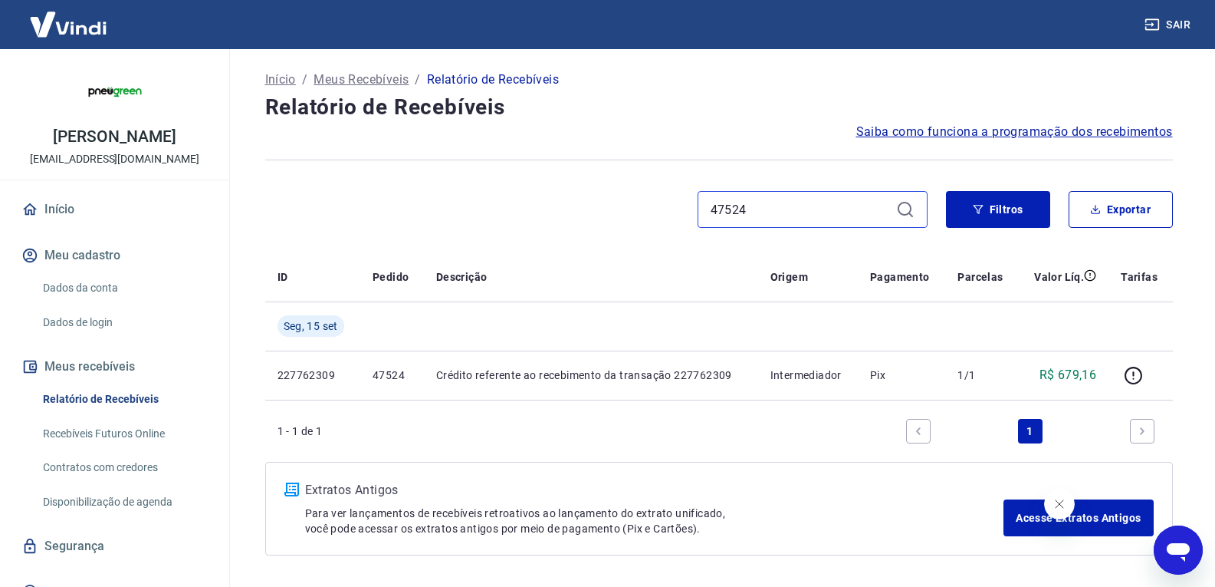
click at [783, 211] on input "47524" at bounding box center [800, 209] width 179 height 23
paste input "0"
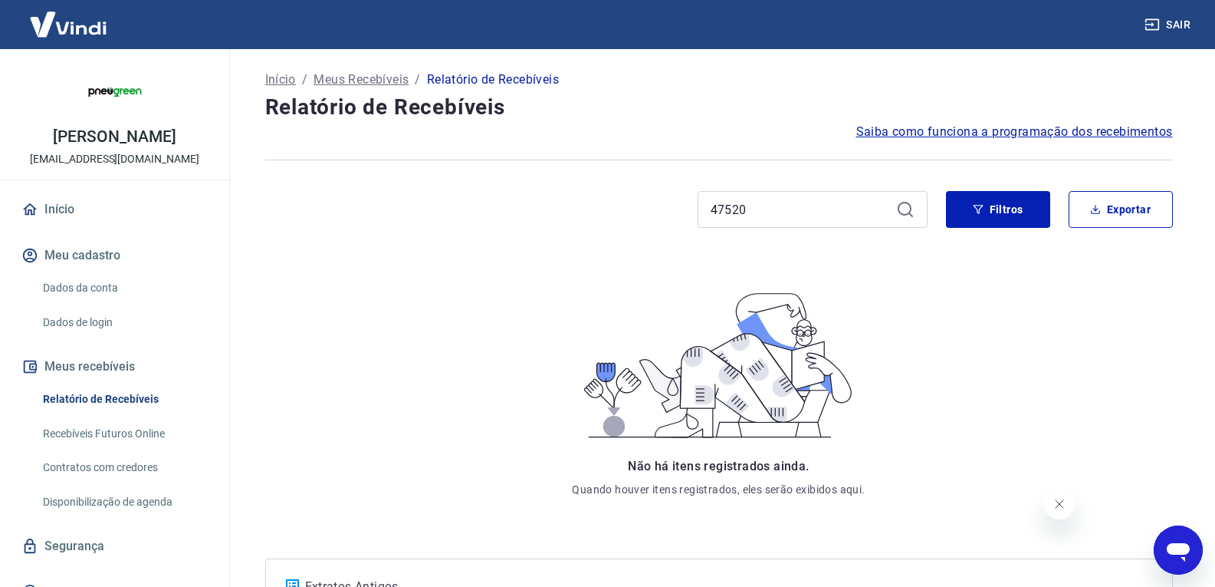
click at [764, 197] on div "47520" at bounding box center [813, 209] width 230 height 37
click at [764, 201] on input "47520" at bounding box center [800, 209] width 179 height 23
paste input "14"
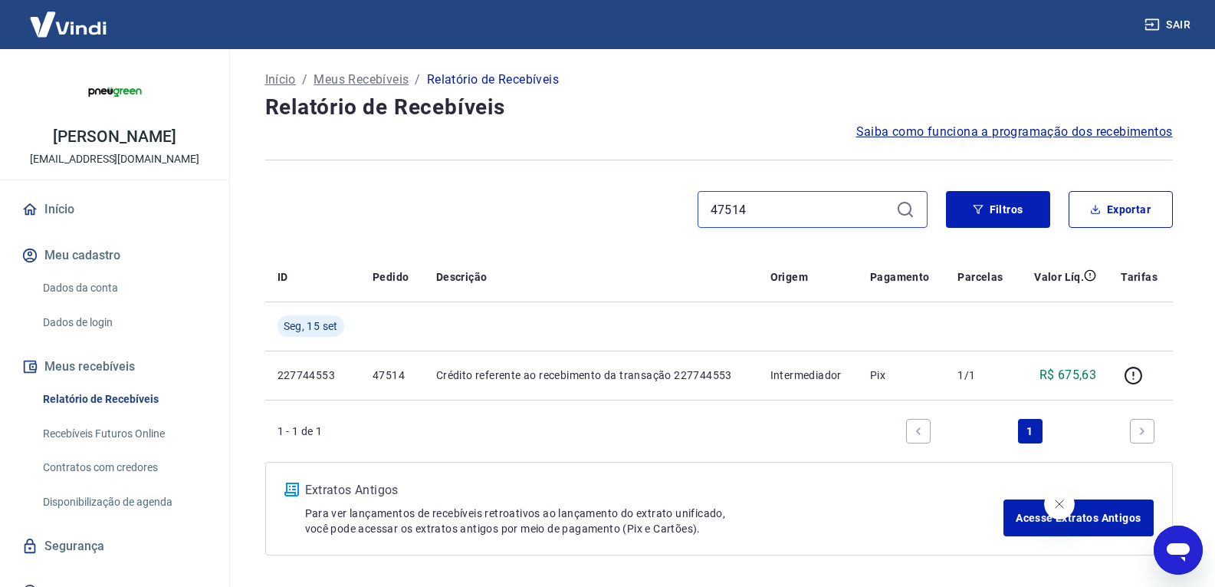
click at [774, 203] on input "47514" at bounding box center [800, 209] width 179 height 23
paste input "08"
click at [794, 205] on input "47508" at bounding box center [800, 209] width 179 height 23
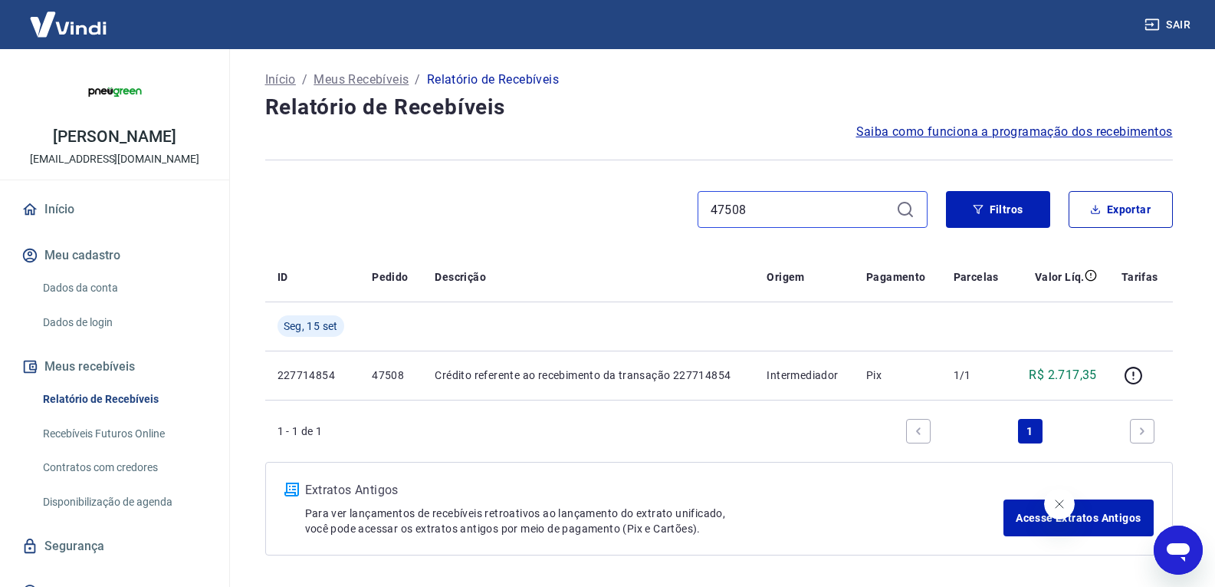
paste input "0"
type input "47500"
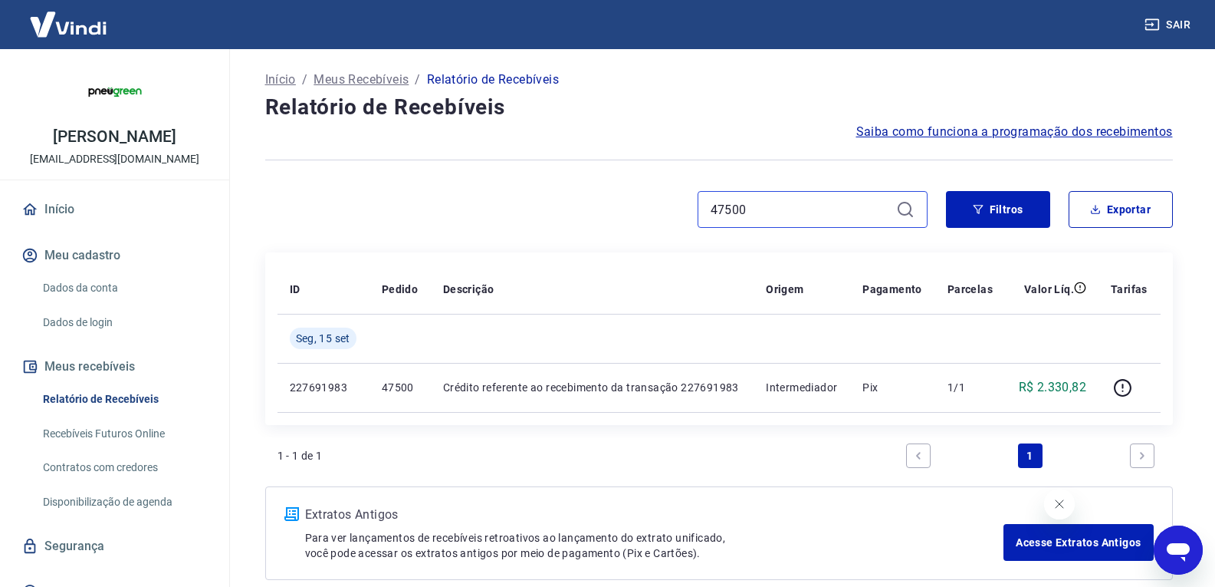
click at [776, 210] on input "47500" at bounding box center [800, 209] width 179 height 23
paste input "498"
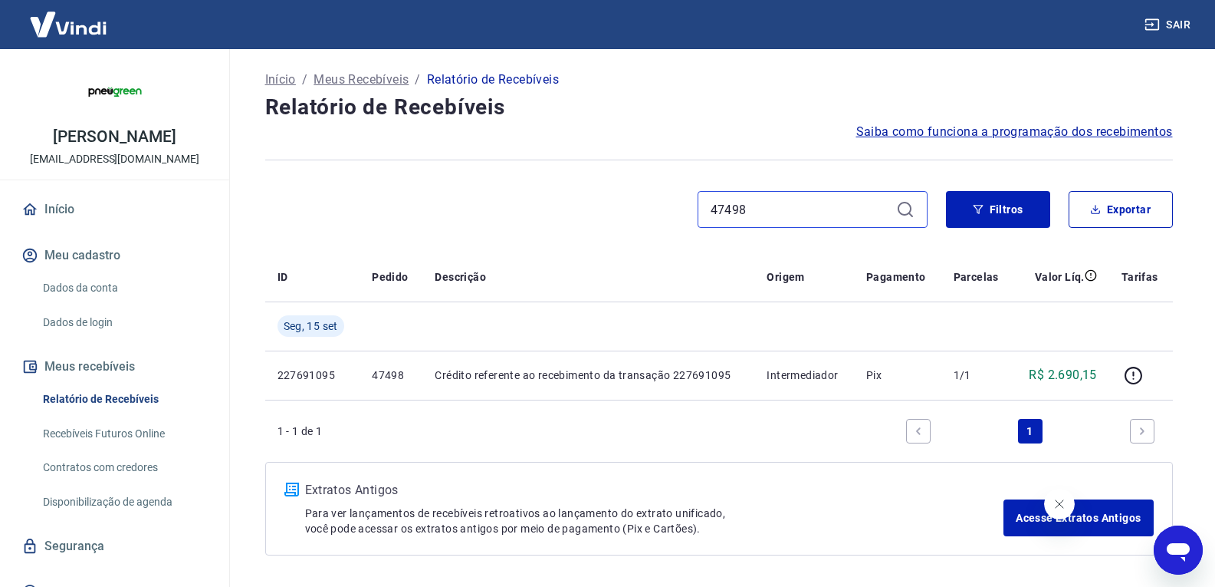
click at [772, 209] on input "47498" at bounding box center [800, 209] width 179 height 23
paste input "4"
click at [760, 217] on input "47494" at bounding box center [800, 209] width 179 height 23
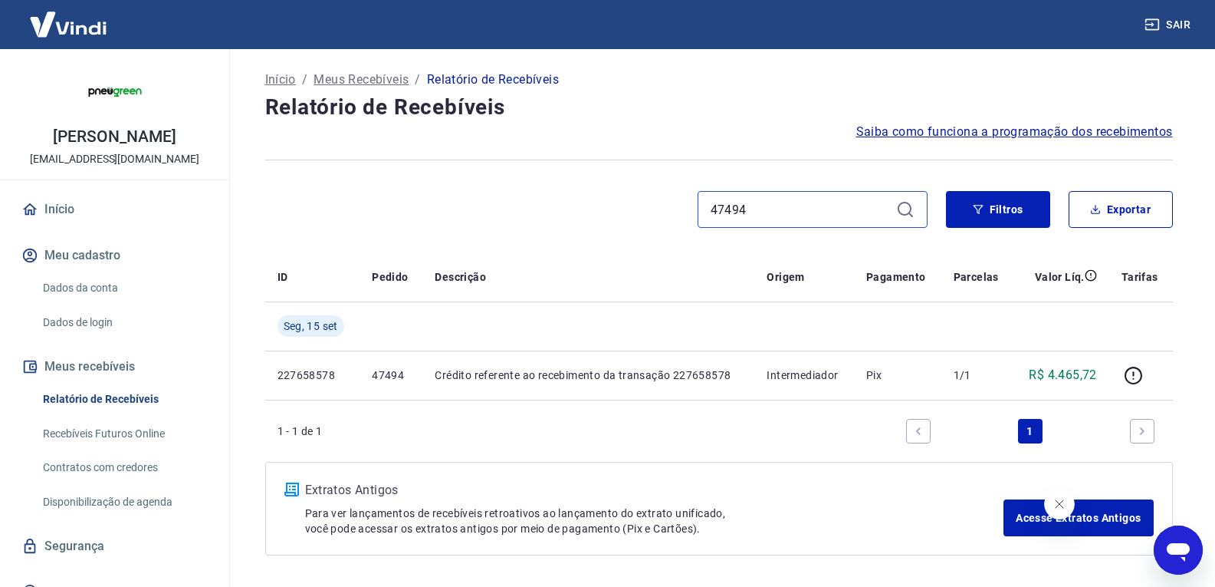
paste input "2"
type input "47492"
